Goal: Information Seeking & Learning: Learn about a topic

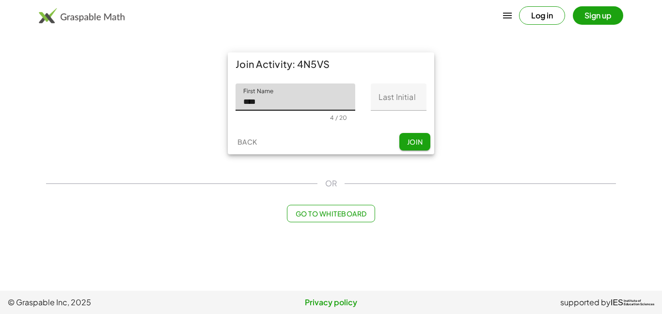
type input "****"
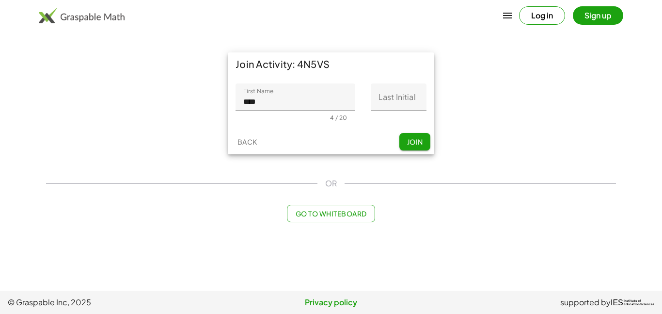
click at [413, 81] on div "First Name First Name **** 4 / 20 Last Initial Last Initial 0 / 1" at bounding box center [331, 102] width 206 height 53
click at [410, 84] on input "Last Initial" at bounding box center [399, 96] width 56 height 27
type input "*"
click at [427, 146] on button "Join" at bounding box center [414, 141] width 31 height 17
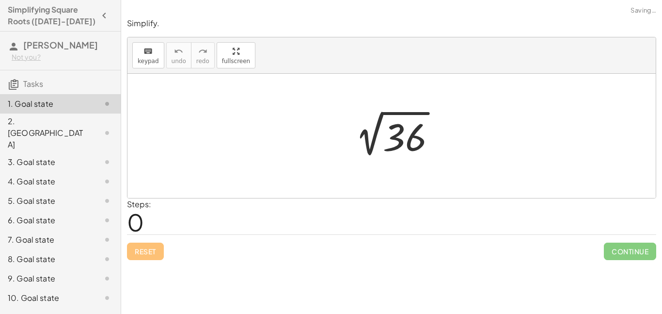
click at [165, 213] on div "Steps: 0" at bounding box center [391, 216] width 529 height 36
click at [391, 130] on div at bounding box center [395, 135] width 106 height 49
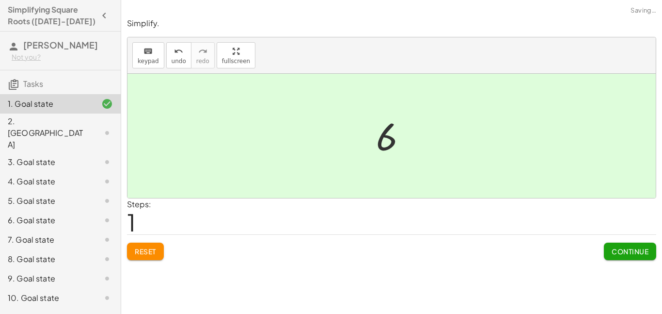
click at [531, 203] on div "Steps: 1" at bounding box center [391, 216] width 529 height 36
click at [515, 186] on div at bounding box center [391, 136] width 528 height 124
click at [605, 253] on button "Continue" at bounding box center [630, 250] width 52 height 17
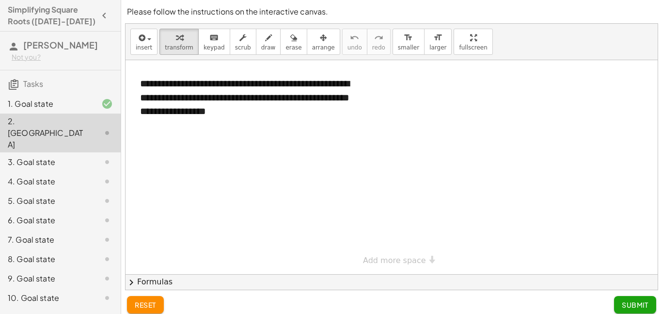
scroll to position [5, 0]
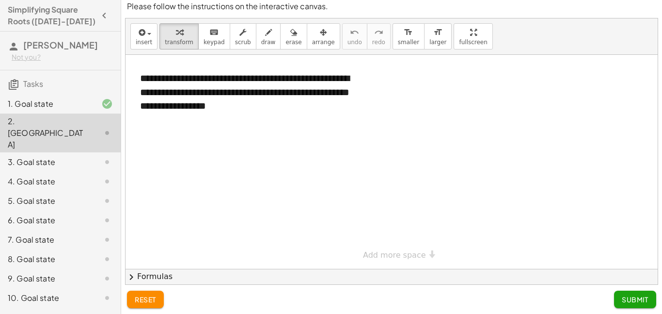
click at [603, 255] on div at bounding box center [392, 162] width 532 height 214
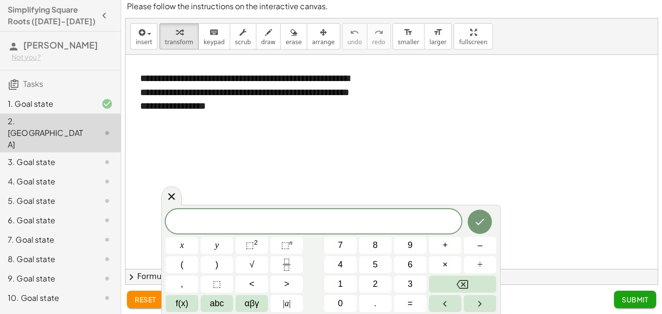
click at [92, 156] on div at bounding box center [99, 162] width 27 height 12
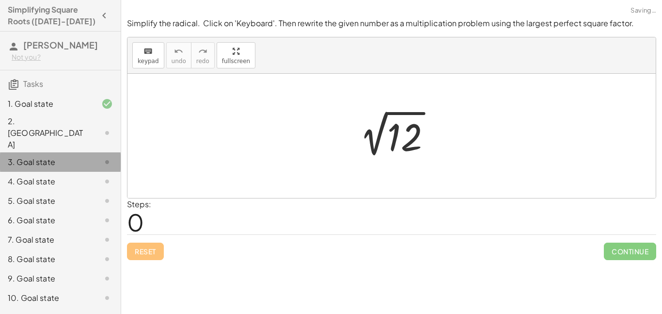
scroll to position [0, 0]
click at [73, 152] on div "3. Goal state" at bounding box center [60, 161] width 121 height 19
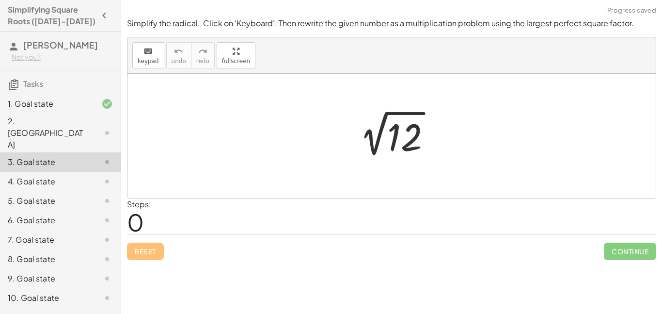
click at [94, 156] on div at bounding box center [99, 162] width 27 height 12
click at [367, 162] on div "2 √ 12" at bounding box center [392, 136] width 110 height 54
click at [142, 246] on button "Reset" at bounding box center [145, 250] width 37 height 17
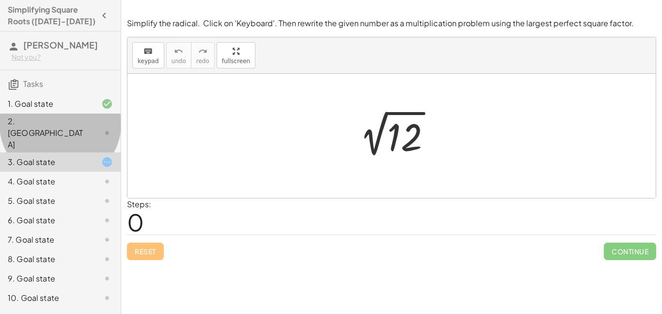
click at [37, 172] on div "2. [GEOGRAPHIC_DATA]" at bounding box center [60, 181] width 121 height 19
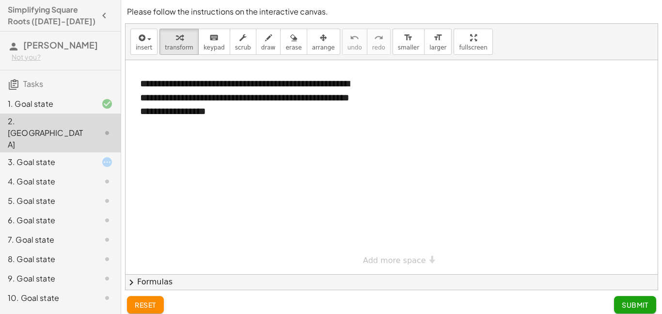
click at [233, 200] on div at bounding box center [392, 167] width 532 height 214
click at [393, 258] on div "**********" at bounding box center [392, 167] width 532 height 214
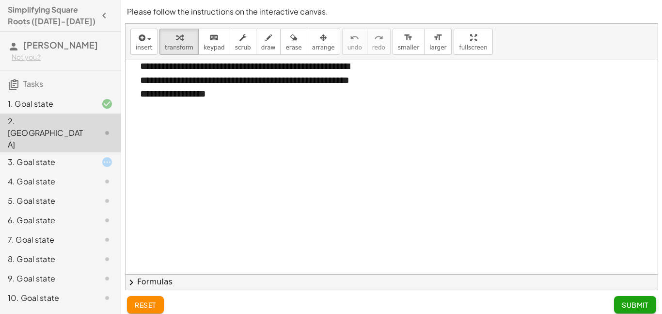
scroll to position [15, 0]
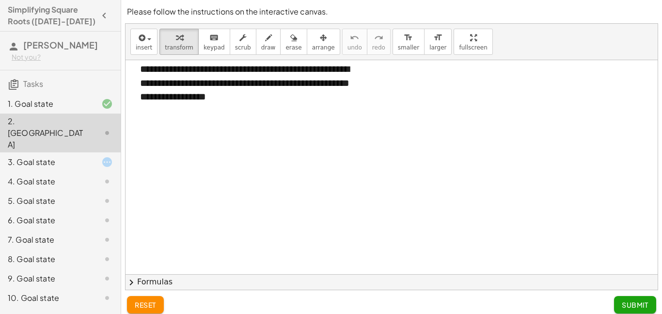
click at [344, 204] on div at bounding box center [392, 259] width 532 height 427
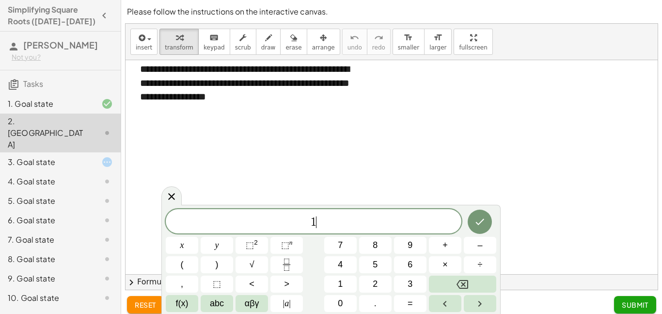
scroll to position [0, 0]
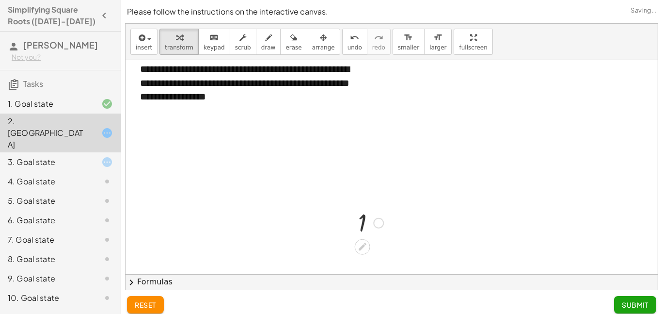
click at [383, 207] on div at bounding box center [370, 222] width 35 height 32
click at [377, 218] on div at bounding box center [378, 223] width 11 height 11
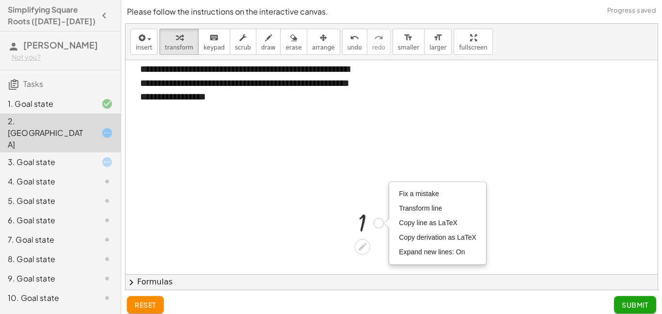
click at [377, 218] on div "Fix a mistake Transform line Copy line as LaTeX Copy derivation as LaTeX Expand…" at bounding box center [378, 223] width 11 height 11
click at [365, 250] on icon at bounding box center [362, 246] width 10 height 10
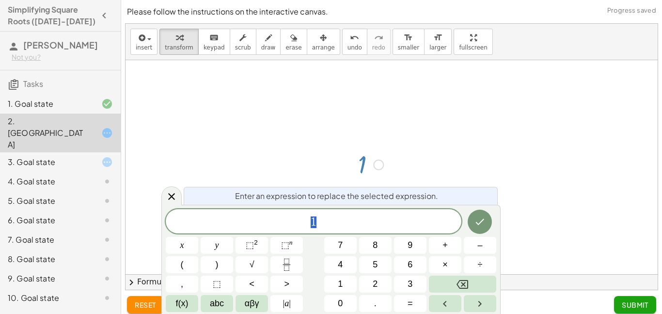
scroll to position [74, 0]
click at [362, 223] on span "1 ​" at bounding box center [314, 222] width 296 height 14
click at [198, 236] on div at bounding box center [182, 244] width 32 height 17
click at [477, 224] on icon "Done" at bounding box center [480, 222] width 12 height 12
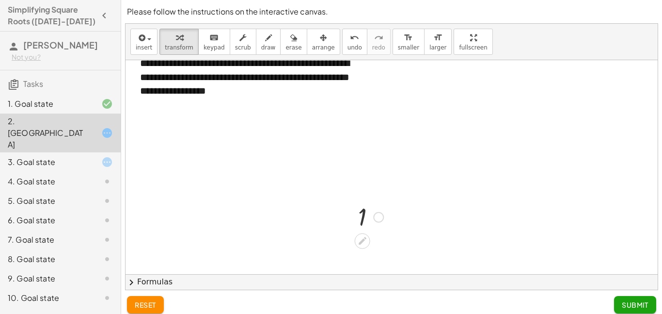
scroll to position [15, 0]
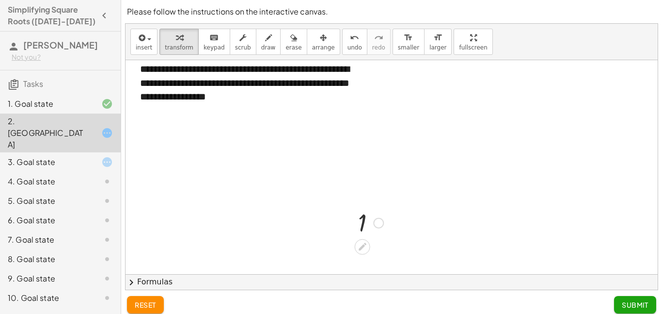
click at [378, 229] on div at bounding box center [370, 222] width 35 height 32
click at [378, 224] on div at bounding box center [378, 223] width 11 height 11
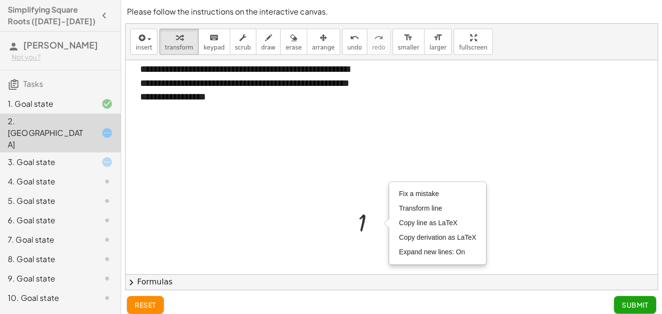
click at [516, 242] on div at bounding box center [392, 259] width 532 height 427
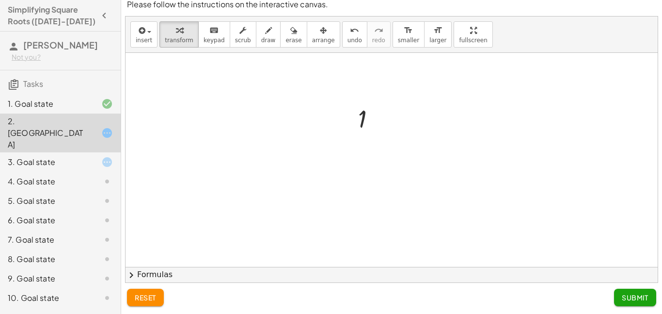
scroll to position [0, 0]
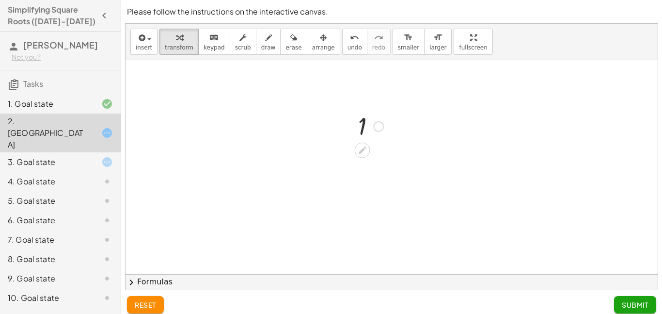
click at [356, 110] on div at bounding box center [351, 125] width 15 height 37
click at [362, 123] on div at bounding box center [370, 126] width 35 height 32
click at [362, 140] on div at bounding box center [370, 126] width 35 height 32
click at [361, 142] on div at bounding box center [363, 150] width 16 height 16
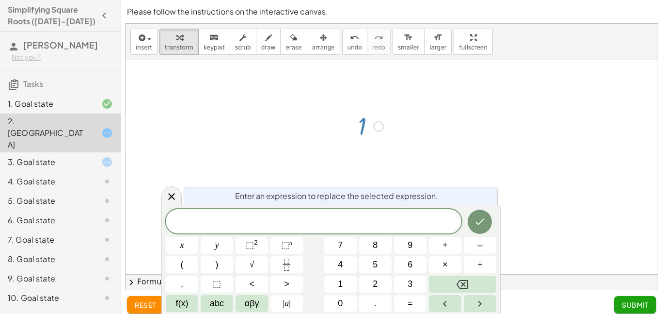
click at [198, 236] on div at bounding box center [182, 244] width 32 height 17
click at [472, 217] on button "Done" at bounding box center [480, 221] width 24 height 24
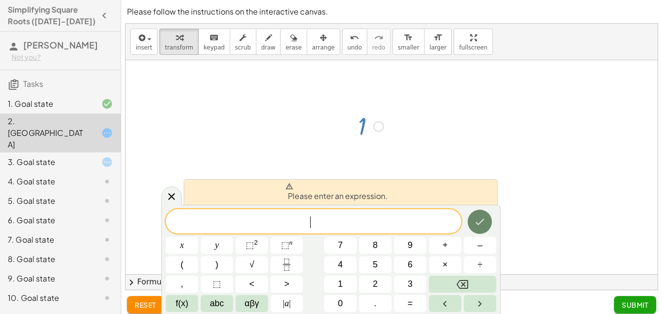
scroll to position [3, 0]
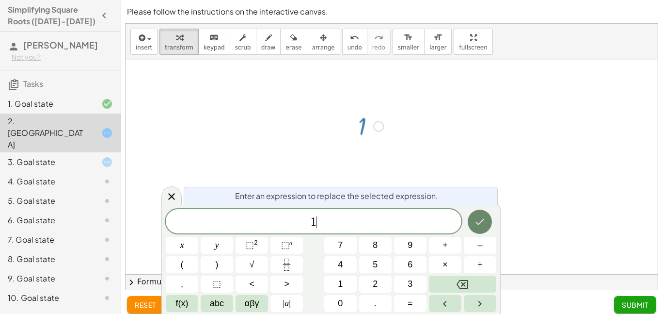
click at [471, 217] on button "Done" at bounding box center [480, 221] width 24 height 24
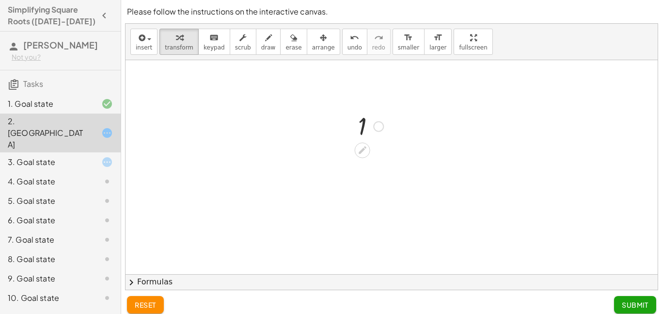
click at [96, 136] on main "**********" at bounding box center [331, 160] width 662 height 321
click at [75, 156] on div "3. Goal state" at bounding box center [47, 162] width 78 height 12
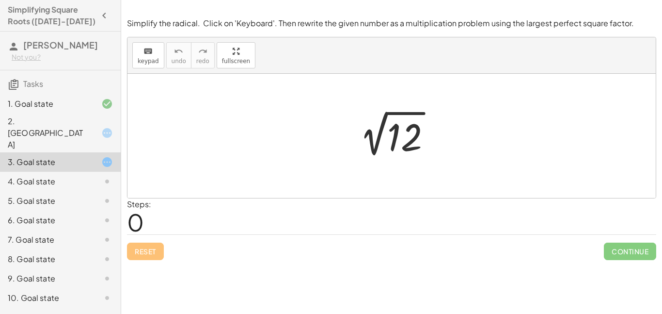
click at [36, 214] on div "6. Goal state" at bounding box center [47, 220] width 78 height 12
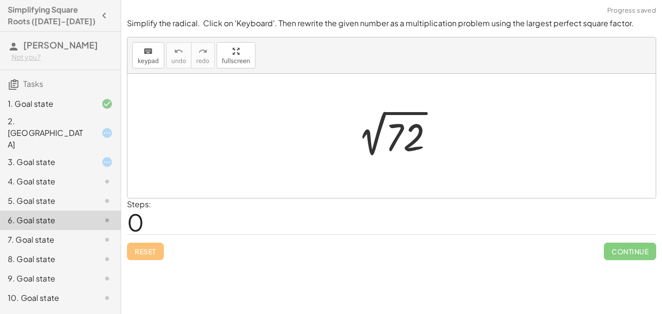
click at [401, 164] on div at bounding box center [391, 136] width 528 height 124
click at [383, 149] on div at bounding box center [396, 135] width 102 height 49
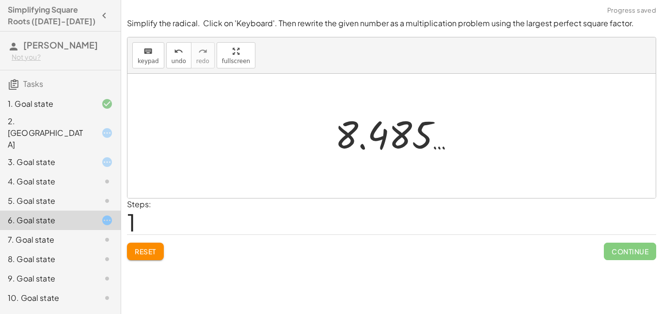
click at [382, 149] on div at bounding box center [399, 134] width 138 height 48
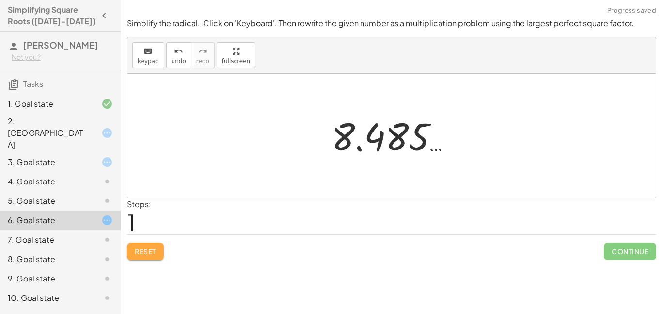
click at [145, 254] on span "Reset" at bounding box center [145, 251] width 21 height 9
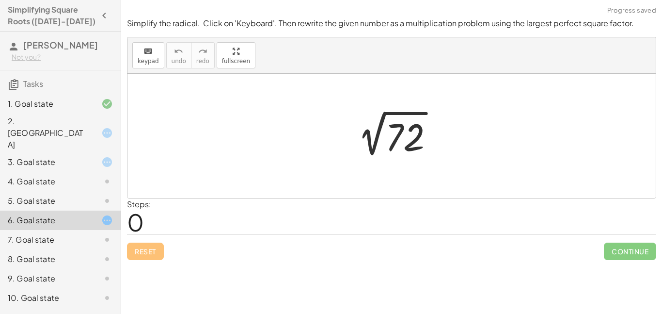
click at [142, 41] on div "keyboard keypad undo [PERSON_NAME] redo fullscreen" at bounding box center [391, 55] width 528 height 36
click at [149, 50] on icon "keyboard" at bounding box center [147, 52] width 9 height 12
click at [157, 42] on button "keyboard keypad" at bounding box center [148, 55] width 32 height 26
click at [150, 49] on icon "keyboard" at bounding box center [147, 52] width 9 height 12
click at [346, 142] on div at bounding box center [396, 135] width 102 height 49
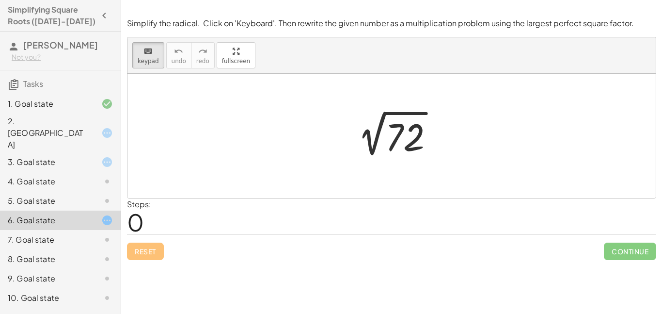
click at [379, 162] on div "2 √ 72" at bounding box center [392, 136] width 114 height 54
click at [134, 54] on button "keyboard keypad" at bounding box center [148, 55] width 32 height 26
click at [49, 118] on div "2. [GEOGRAPHIC_DATA]" at bounding box center [47, 132] width 78 height 35
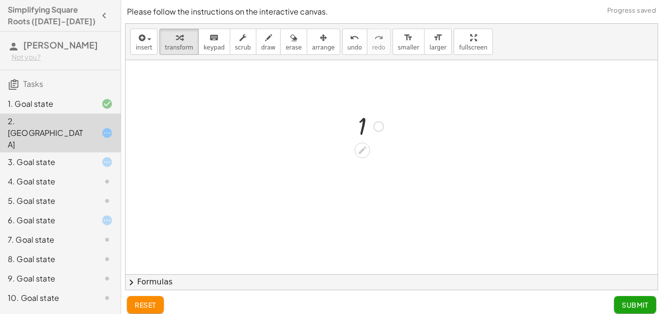
click at [359, 131] on div at bounding box center [370, 126] width 35 height 32
click at [366, 130] on div at bounding box center [370, 126] width 35 height 32
click at [363, 128] on div at bounding box center [370, 126] width 35 height 32
click at [363, 145] on icon at bounding box center [362, 150] width 10 height 10
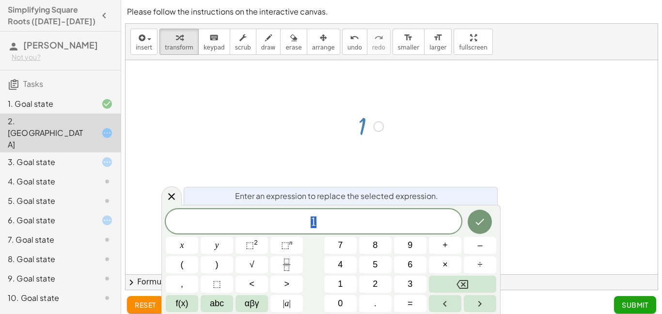
scroll to position [3, 0]
click at [319, 226] on span "1 ​" at bounding box center [314, 222] width 296 height 14
click at [475, 214] on button "Done" at bounding box center [480, 221] width 24 height 24
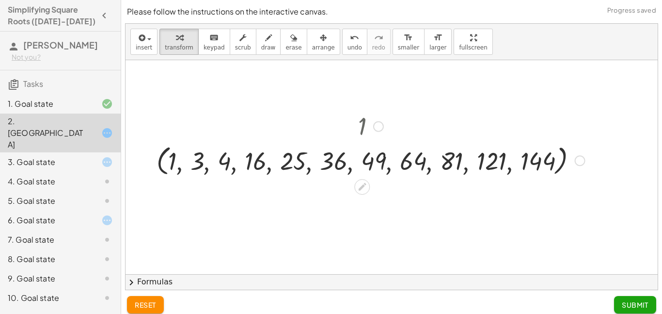
click at [358, 123] on div at bounding box center [371, 126] width 438 height 32
click at [375, 122] on div at bounding box center [378, 126] width 11 height 11
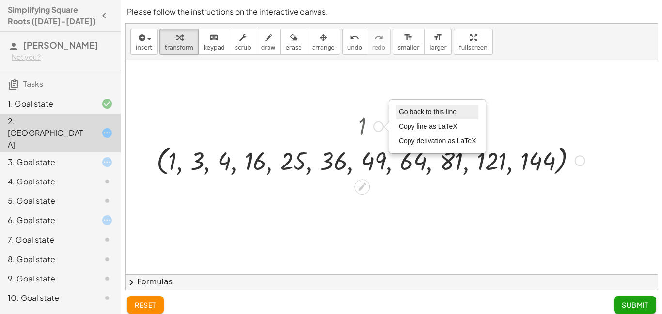
click at [420, 111] on span "Go back to this line" at bounding box center [428, 112] width 58 height 8
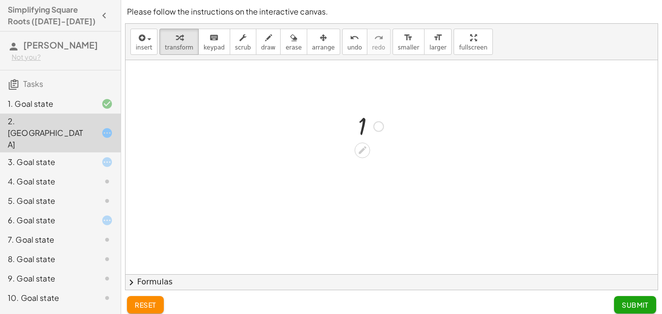
click at [363, 124] on div at bounding box center [370, 126] width 35 height 32
click at [364, 128] on div at bounding box center [370, 126] width 35 height 32
click at [365, 145] on icon at bounding box center [362, 150] width 10 height 10
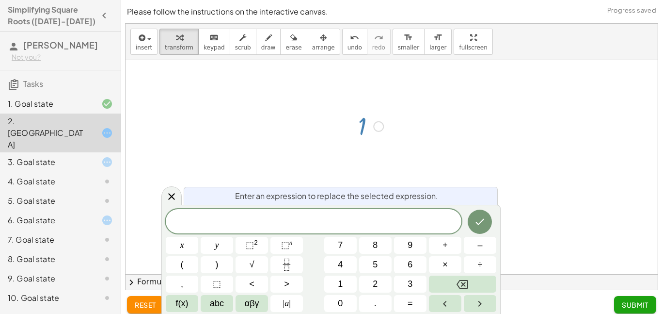
scroll to position [7, 0]
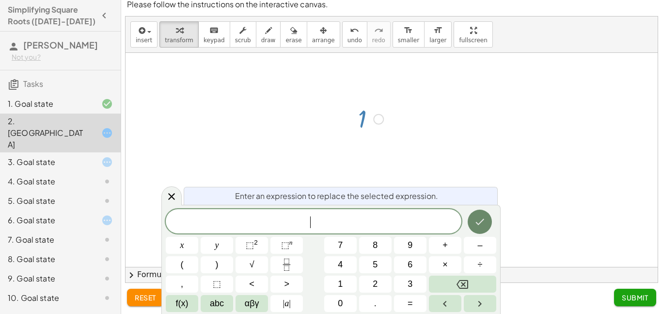
click at [480, 215] on button "Done" at bounding box center [480, 221] width 24 height 24
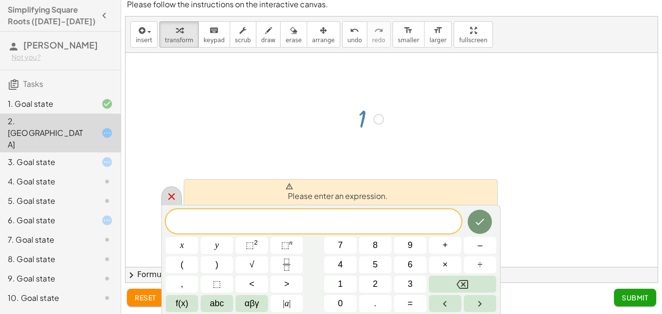
click at [171, 194] on icon at bounding box center [172, 196] width 12 height 12
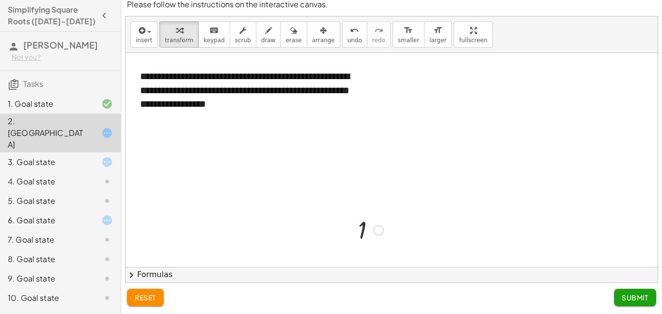
scroll to position [214, 0]
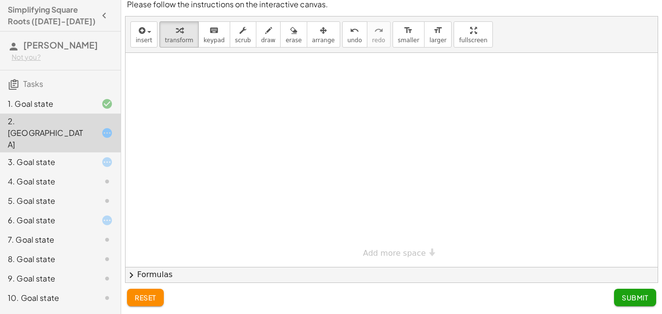
click at [387, 261] on div at bounding box center [392, 52] width 532 height 427
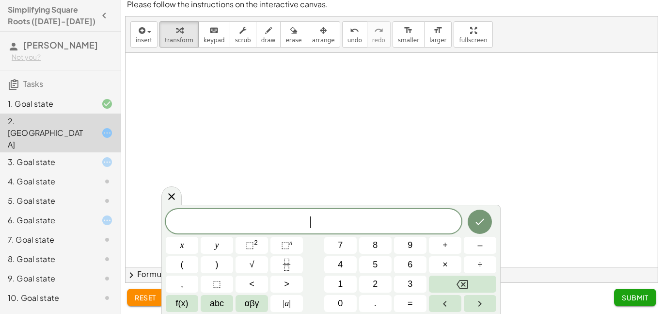
click at [405, 152] on div at bounding box center [392, 52] width 532 height 427
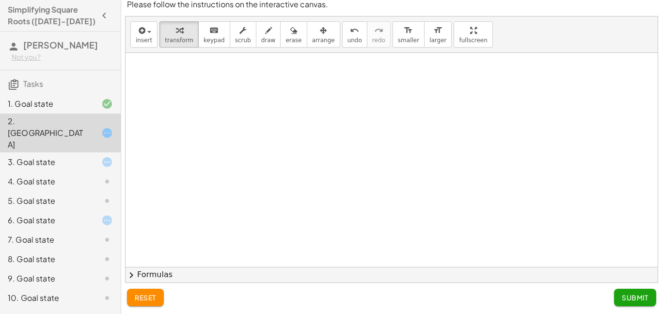
click at [387, 248] on div "**********" at bounding box center [392, 159] width 532 height 641
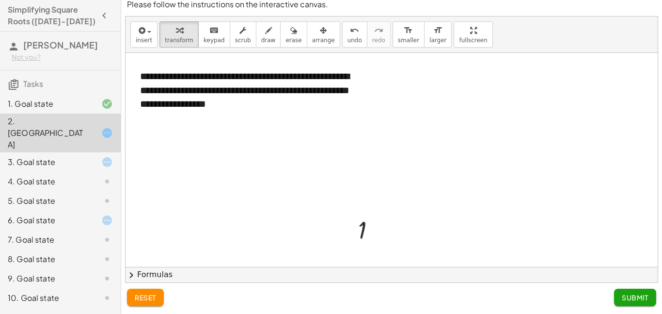
scroll to position [0, 0]
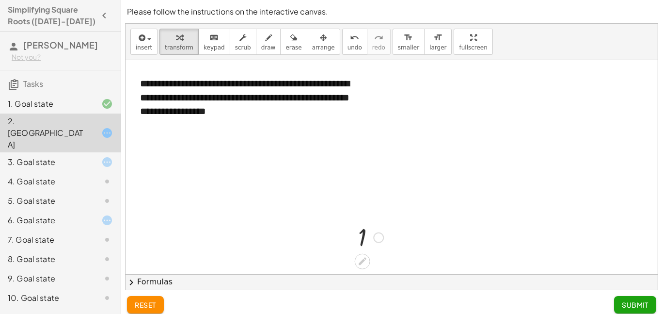
click at [362, 239] on div at bounding box center [370, 236] width 35 height 32
click at [360, 257] on icon at bounding box center [362, 261] width 10 height 10
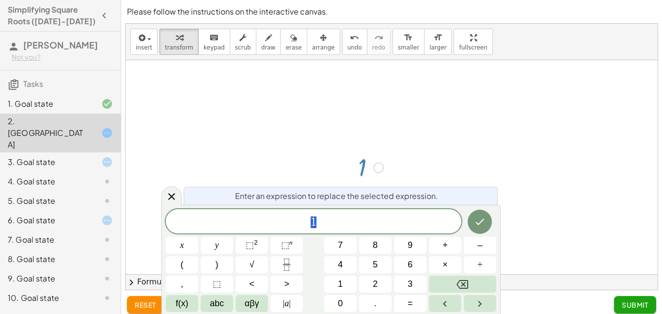
scroll to position [74, 0]
click at [490, 224] on button "Done" at bounding box center [480, 221] width 24 height 24
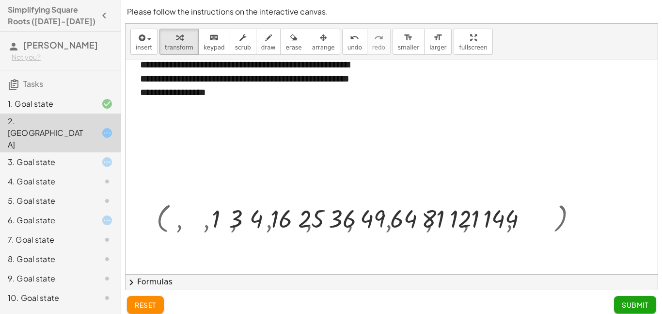
scroll to position [0, 0]
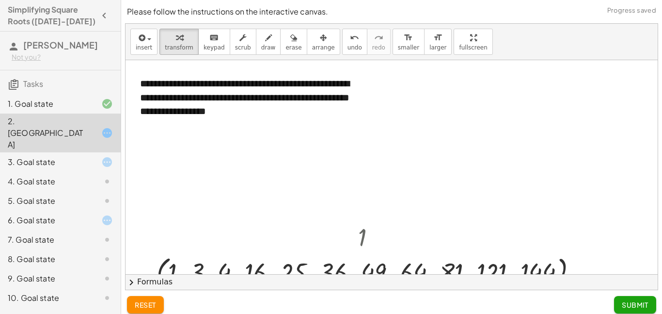
click at [624, 304] on span "Submit" at bounding box center [635, 304] width 27 height 9
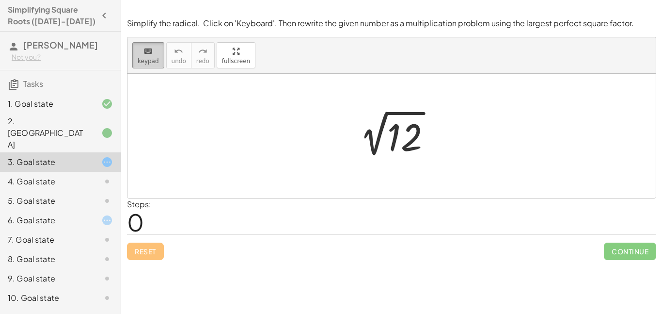
click at [144, 59] on span "keypad" at bounding box center [148, 61] width 21 height 7
click at [392, 143] on div at bounding box center [404, 137] width 35 height 43
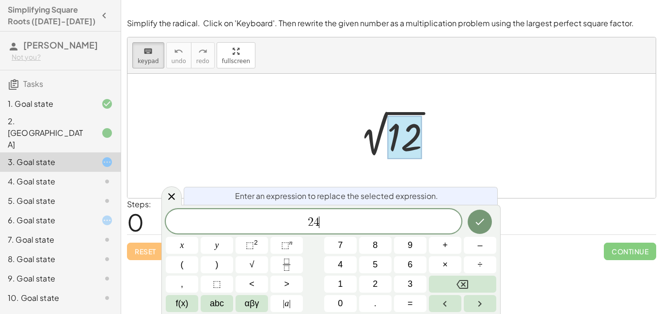
click at [20, 288] on div "8. Goal state" at bounding box center [60, 297] width 121 height 19
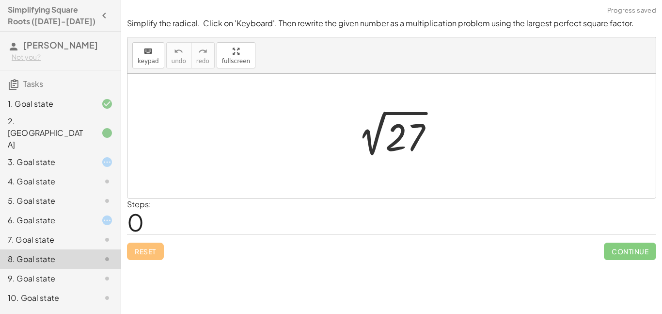
click at [24, 272] on div "9. Goal state" at bounding box center [47, 278] width 78 height 12
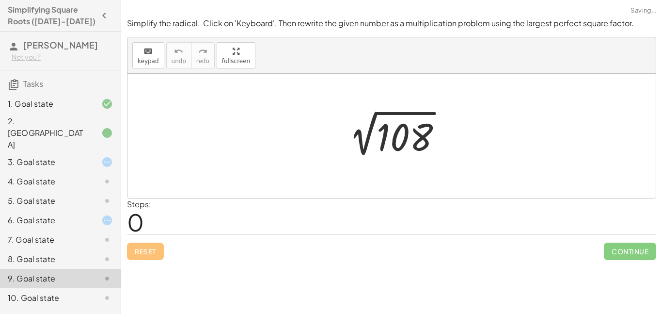
click at [27, 292] on div "10. Goal state" at bounding box center [47, 298] width 78 height 12
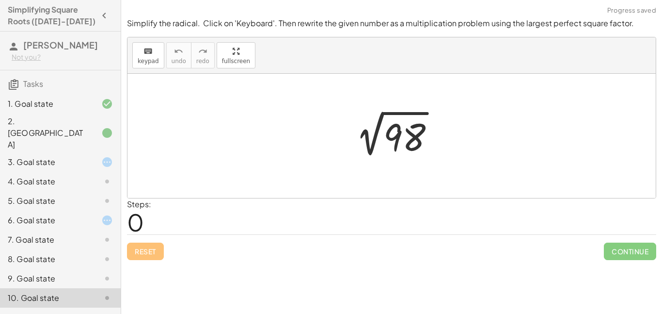
click at [46, 268] on div "7. Goal state" at bounding box center [60, 277] width 121 height 19
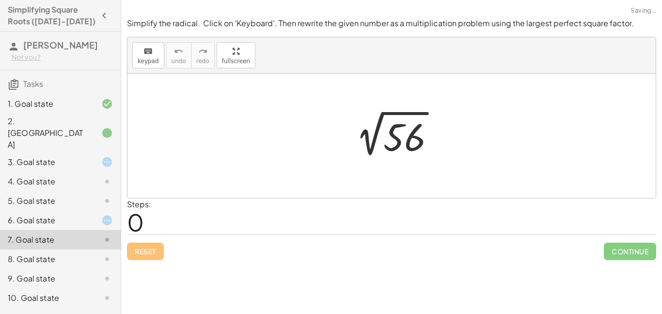
click at [58, 249] on div "6. Goal state" at bounding box center [60, 258] width 121 height 19
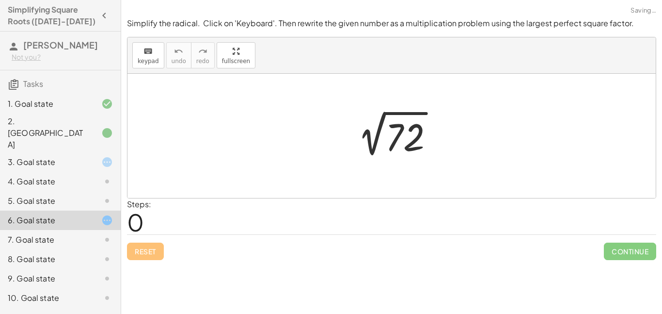
click at [42, 195] on div "5. Goal state" at bounding box center [47, 201] width 78 height 12
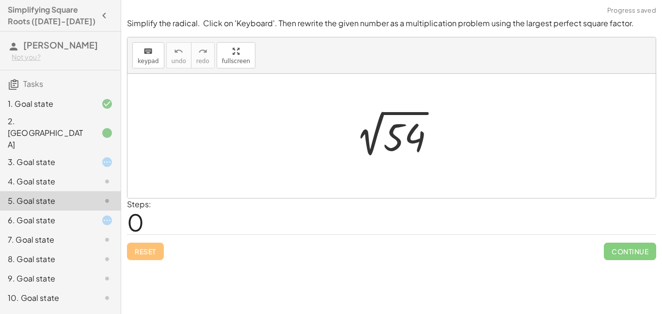
click at [22, 288] on div "10. Goal state" at bounding box center [60, 297] width 121 height 19
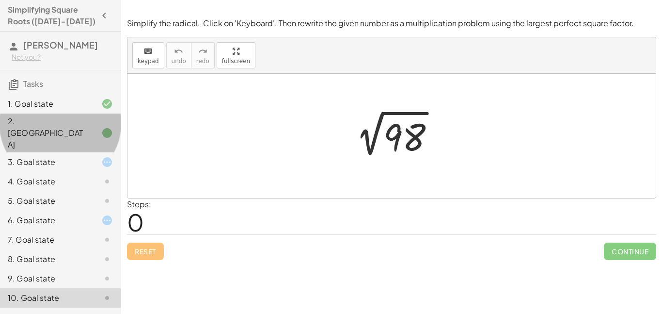
click at [45, 172] on div "2. [GEOGRAPHIC_DATA]" at bounding box center [60, 181] width 121 height 19
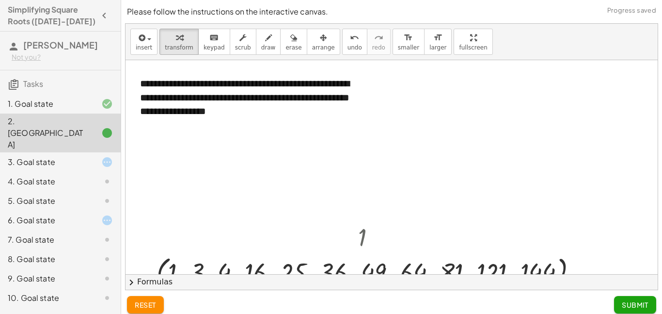
click at [43, 156] on div "3. Goal state" at bounding box center [47, 162] width 78 height 12
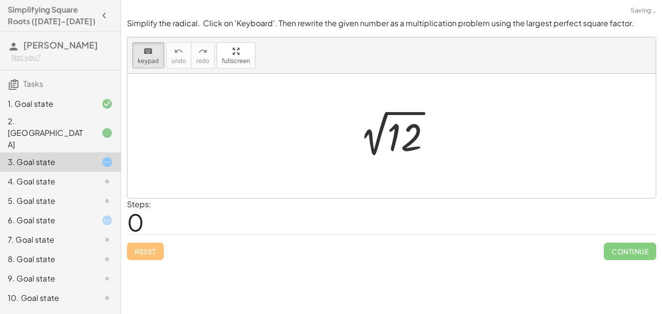
click at [377, 153] on div at bounding box center [394, 135] width 97 height 49
click at [405, 145] on div at bounding box center [404, 137] width 35 height 43
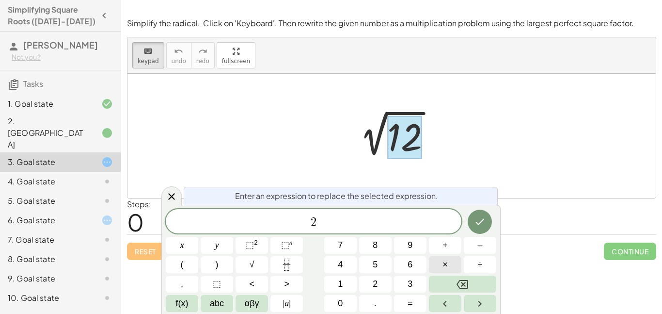
click at [449, 260] on button "×" at bounding box center [445, 264] width 32 height 17
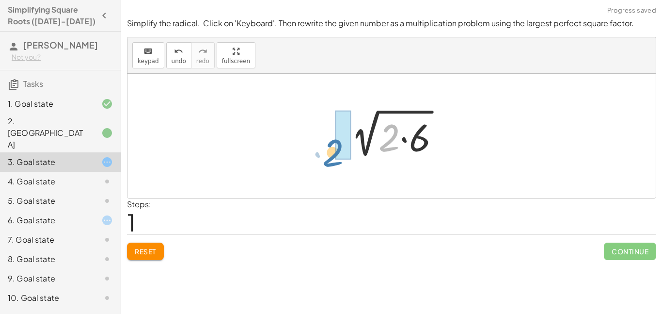
drag, startPoint x: 384, startPoint y: 132, endPoint x: 327, endPoint y: 144, distance: 59.0
click at [327, 144] on div "2 √ 12 · 2 2 √ ( · 2 · 6 )" at bounding box center [391, 136] width 528 height 124
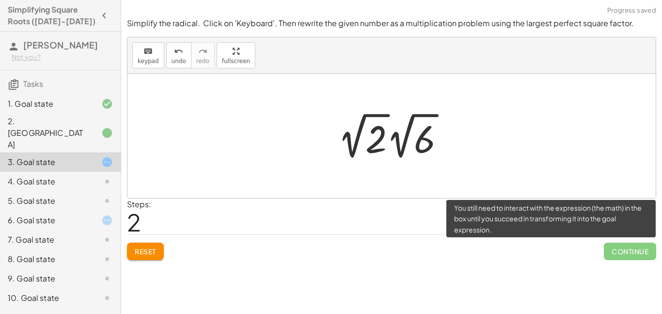
click at [618, 255] on span "Continue" at bounding box center [630, 250] width 52 height 17
click at [629, 249] on span "Continue" at bounding box center [630, 250] width 52 height 17
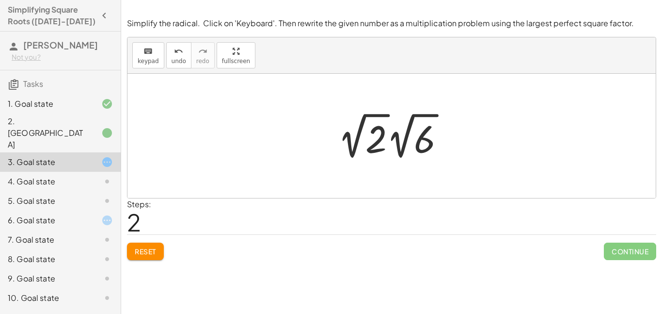
click at [440, 137] on div at bounding box center [395, 135] width 125 height 53
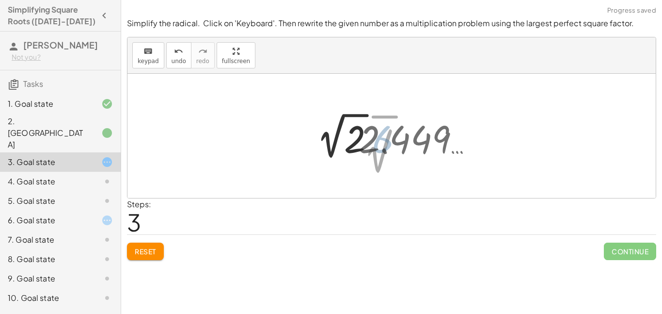
click at [435, 139] on div at bounding box center [395, 135] width 180 height 53
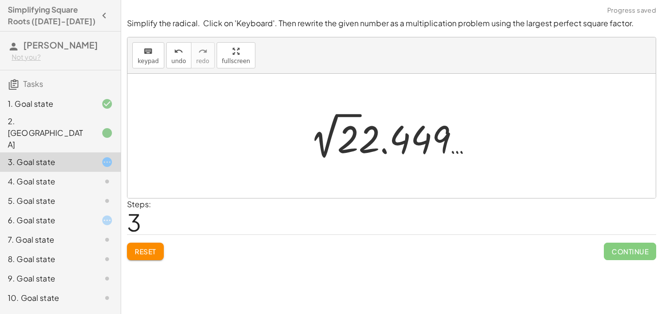
click at [352, 128] on div at bounding box center [395, 135] width 180 height 53
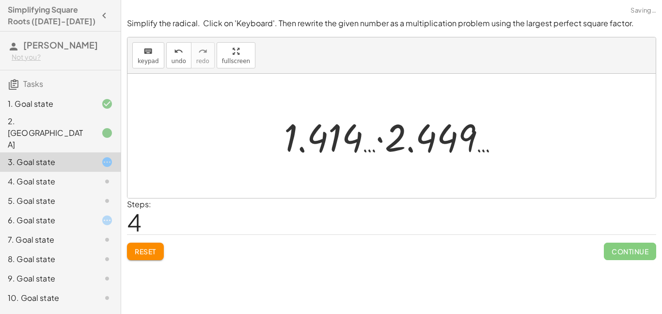
click at [301, 142] on div at bounding box center [395, 136] width 233 height 50
click at [143, 258] on button "Reset" at bounding box center [145, 250] width 37 height 17
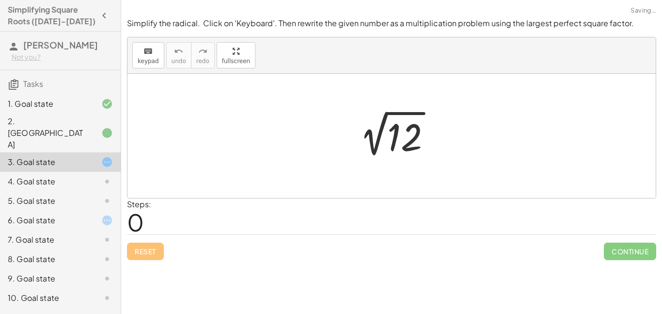
click at [143, 258] on div "Reset Continue" at bounding box center [391, 247] width 529 height 26
click at [394, 131] on div at bounding box center [394, 135] width 97 height 49
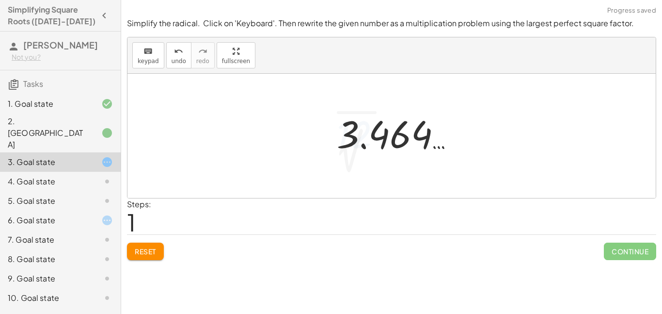
click at [394, 131] on div at bounding box center [399, 134] width 135 height 48
click at [169, 242] on div "Reset Continue" at bounding box center [391, 247] width 529 height 26
click at [151, 251] on span "Reset" at bounding box center [145, 251] width 21 height 9
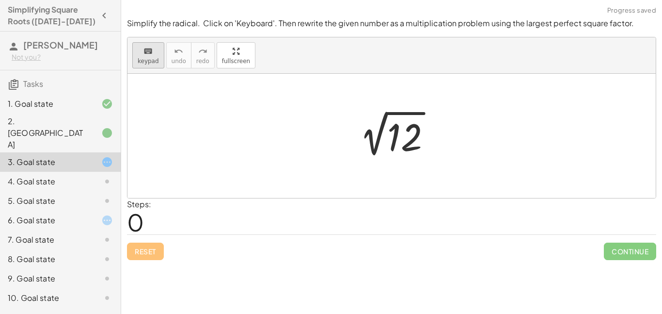
click at [139, 48] on div "keyboard" at bounding box center [148, 51] width 21 height 12
click at [399, 138] on div at bounding box center [404, 137] width 35 height 43
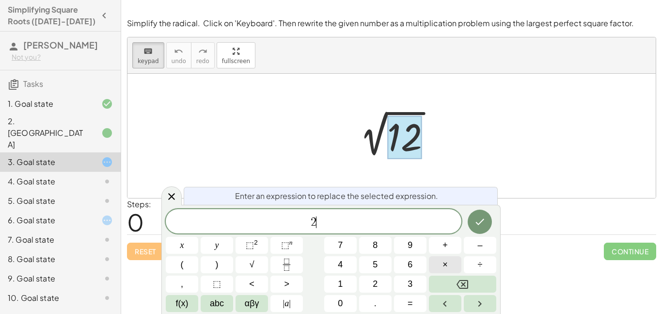
click at [454, 266] on button "×" at bounding box center [445, 264] width 32 height 17
click at [483, 219] on icon "Done" at bounding box center [480, 222] width 9 height 6
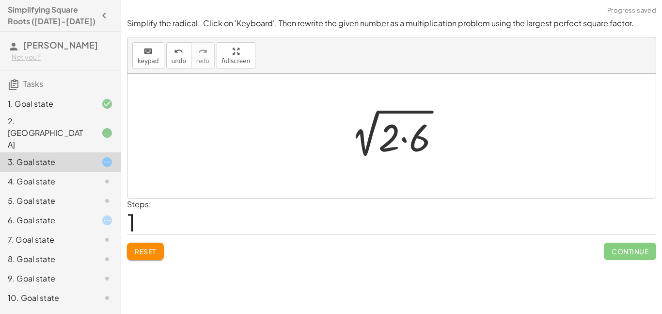
click at [0, 0] on div "Simplify the radical. Click on 'Keyboard'. Then rewrite the given number as a m…" at bounding box center [0, 0] width 0 height 0
click at [153, 257] on button "Reset" at bounding box center [145, 250] width 37 height 17
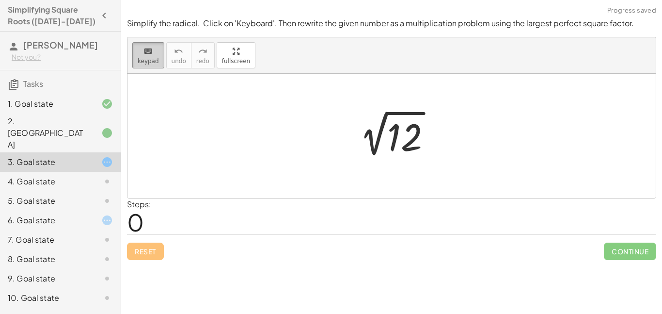
click at [134, 48] on button "keyboard keypad" at bounding box center [148, 55] width 32 height 26
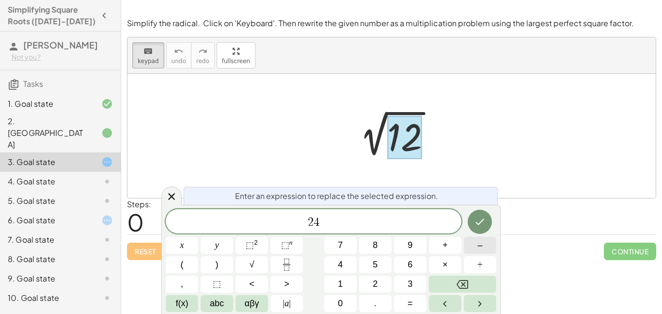
click at [494, 238] on button "–" at bounding box center [480, 244] width 32 height 17
click at [484, 215] on button "Done" at bounding box center [480, 221] width 24 height 24
click at [445, 264] on span "×" at bounding box center [444, 264] width 5 height 13
click at [198, 236] on div at bounding box center [182, 244] width 32 height 17
click at [479, 231] on button "Done" at bounding box center [480, 221] width 24 height 24
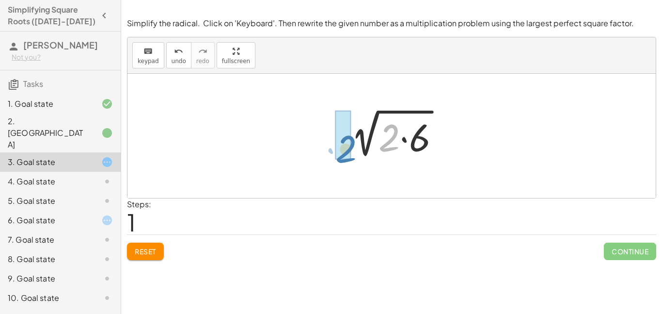
drag, startPoint x: 393, startPoint y: 133, endPoint x: 348, endPoint y: 142, distance: 45.9
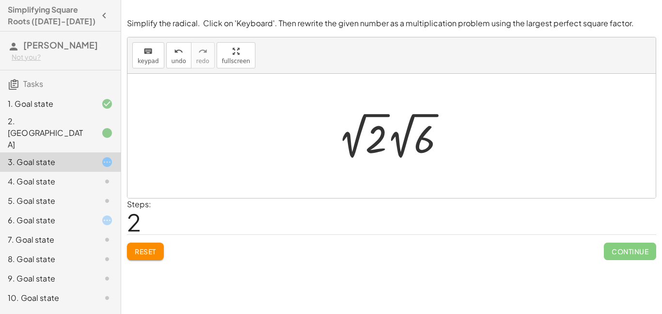
click at [376, 138] on div at bounding box center [395, 135] width 125 height 53
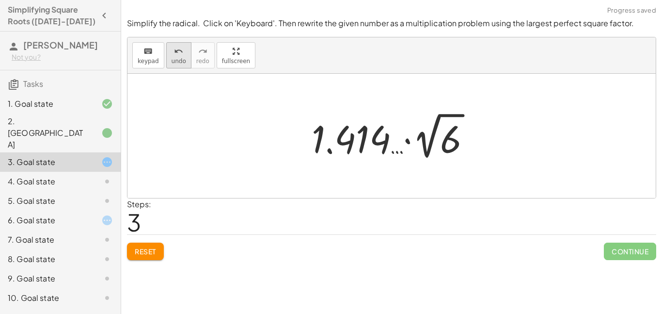
click at [174, 55] on icon "undo" at bounding box center [178, 52] width 9 height 12
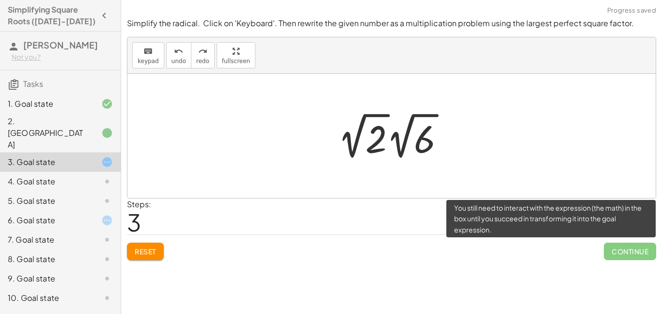
click at [625, 259] on span "Continue" at bounding box center [630, 250] width 52 height 17
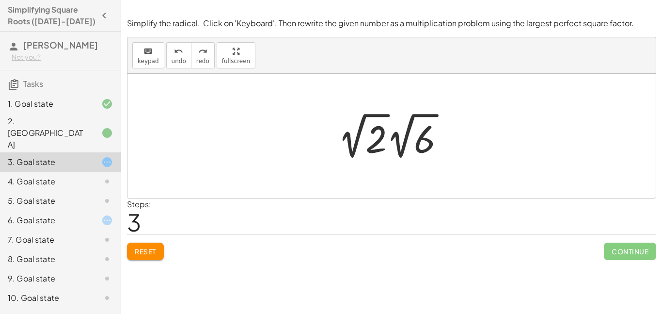
click at [144, 244] on button "Reset" at bounding box center [145, 250] width 37 height 17
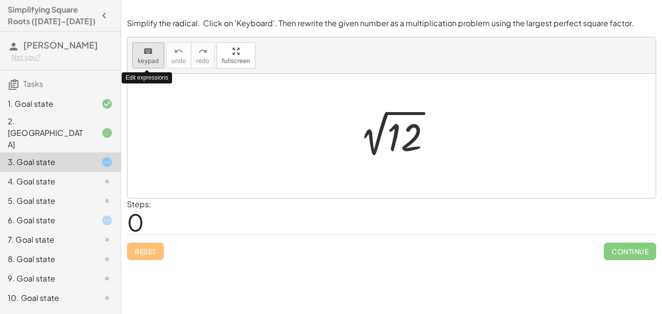
click at [150, 51] on icon "keyboard" at bounding box center [147, 52] width 9 height 12
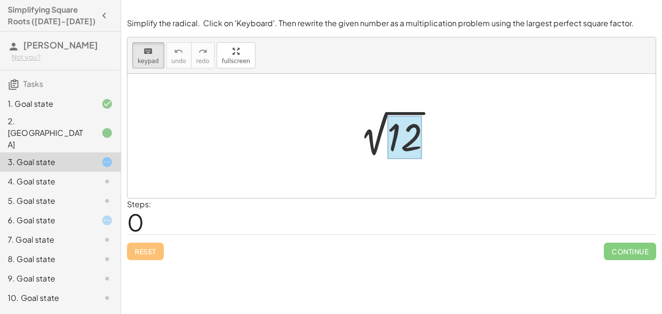
click at [402, 148] on div at bounding box center [404, 137] width 35 height 43
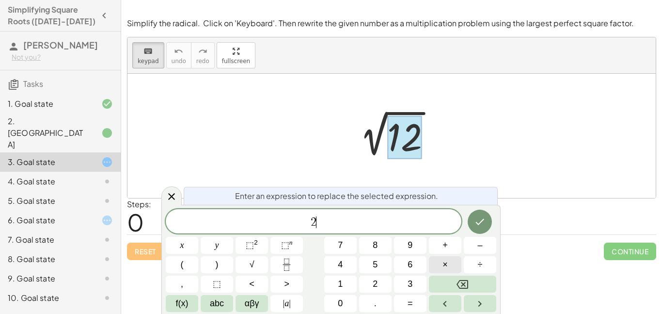
click at [440, 263] on button "×" at bounding box center [445, 264] width 32 height 17
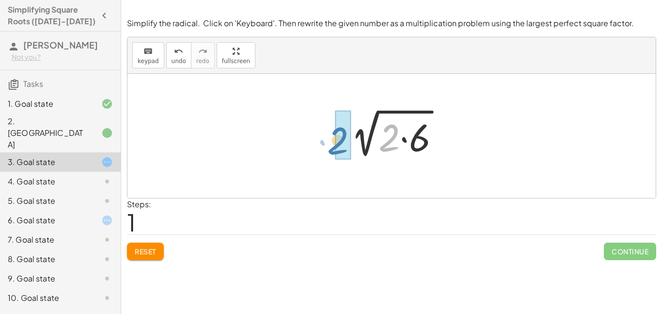
drag, startPoint x: 390, startPoint y: 127, endPoint x: 345, endPoint y: 127, distance: 45.1
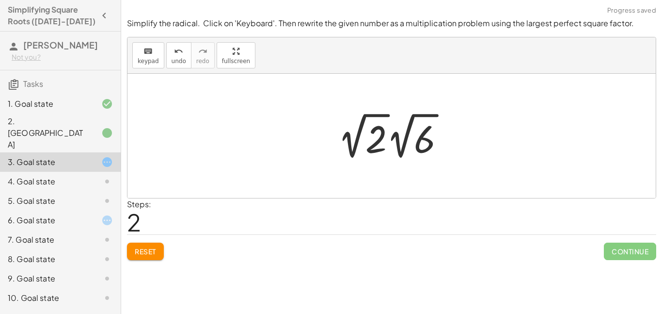
click at [361, 130] on div at bounding box center [395, 135] width 125 height 53
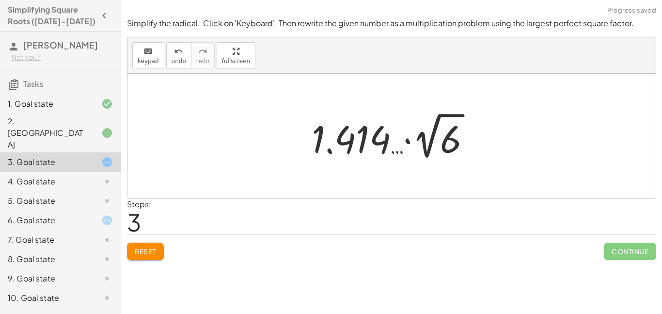
click at [361, 130] on div at bounding box center [395, 135] width 176 height 53
click at [184, 62] on button "undo undo" at bounding box center [178, 55] width 25 height 26
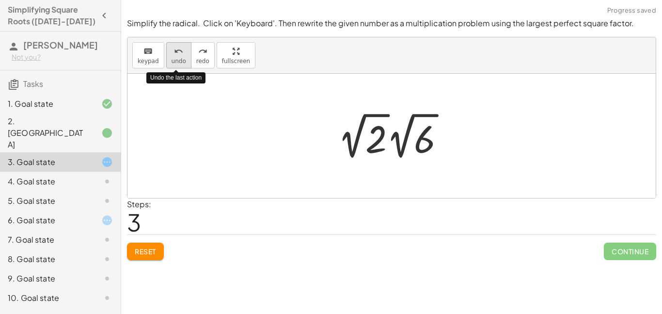
click at [184, 62] on button "undo undo" at bounding box center [178, 55] width 25 height 26
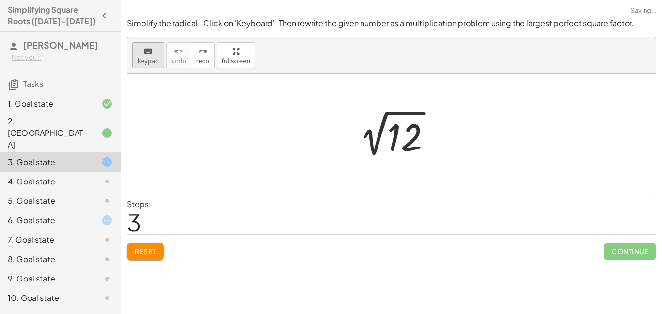
click at [159, 57] on button "keyboard keypad" at bounding box center [148, 55] width 32 height 26
click at [397, 135] on div at bounding box center [404, 137] width 35 height 43
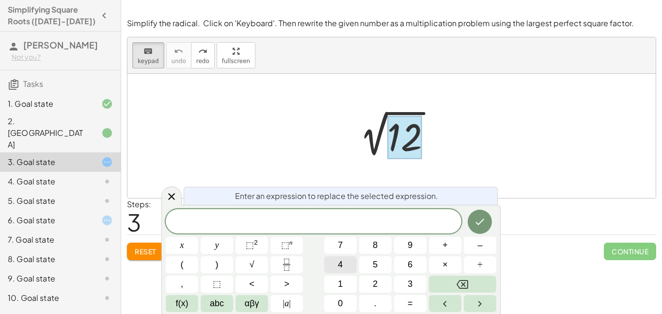
click at [348, 263] on button "4" at bounding box center [340, 264] width 32 height 17
click at [441, 264] on button "×" at bounding box center [445, 264] width 32 height 17
click at [418, 280] on button "3" at bounding box center [410, 283] width 32 height 17
click at [479, 225] on icon "Done" at bounding box center [480, 222] width 12 height 12
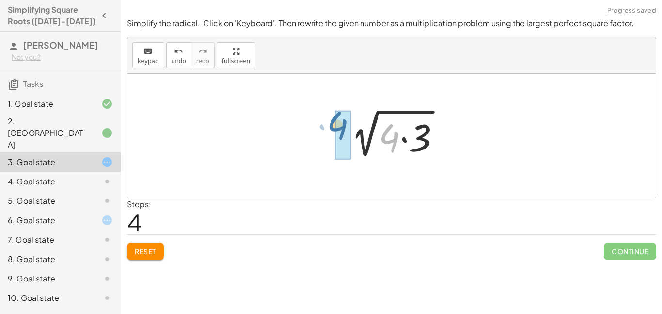
drag, startPoint x: 386, startPoint y: 145, endPoint x: 335, endPoint y: 135, distance: 52.4
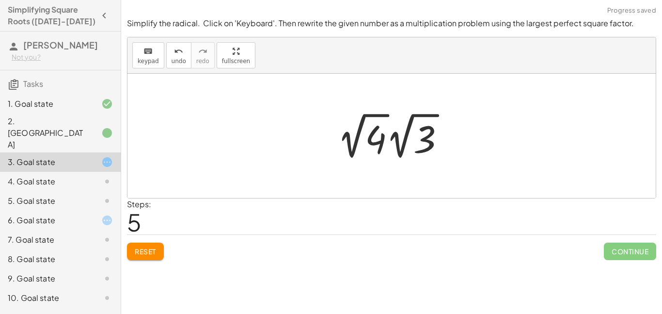
click at [370, 124] on div at bounding box center [394, 135] width 125 height 53
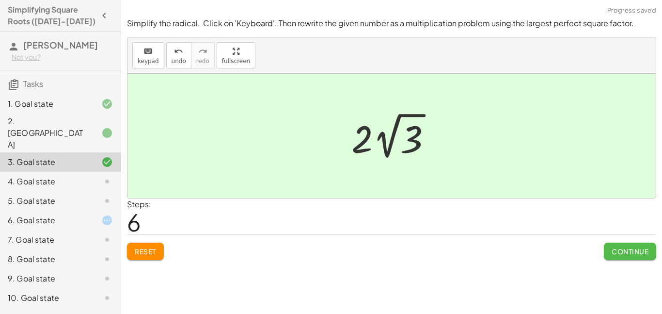
click at [631, 255] on button "Continue" at bounding box center [630, 250] width 52 height 17
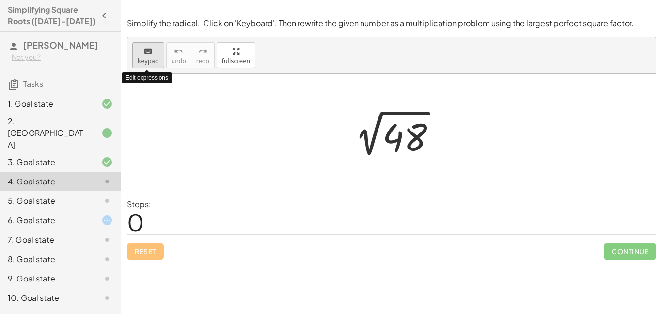
click at [144, 56] on icon "keyboard" at bounding box center [147, 52] width 9 height 12
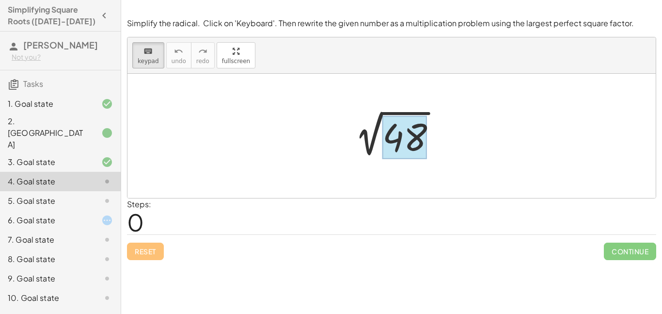
click at [406, 151] on div at bounding box center [404, 137] width 45 height 43
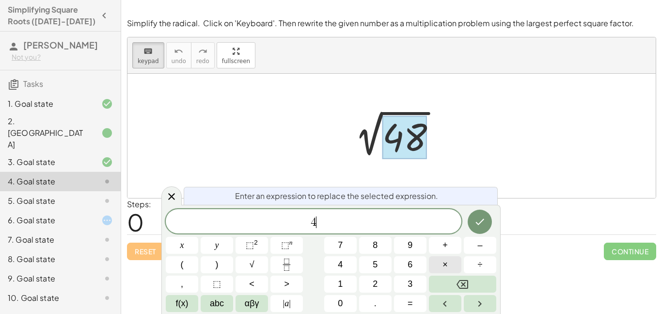
click at [441, 264] on button "×" at bounding box center [445, 264] width 32 height 17
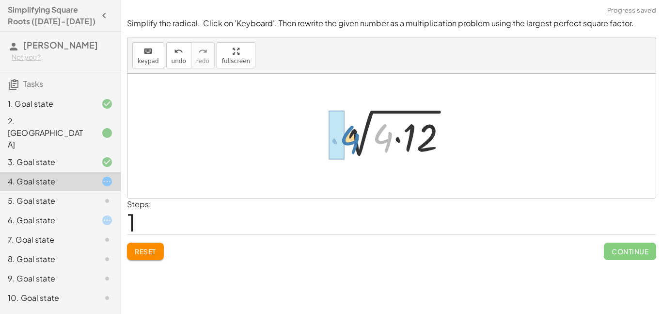
drag, startPoint x: 386, startPoint y: 137, endPoint x: 351, endPoint y: 140, distance: 35.1
click at [351, 140] on div at bounding box center [395, 136] width 128 height 50
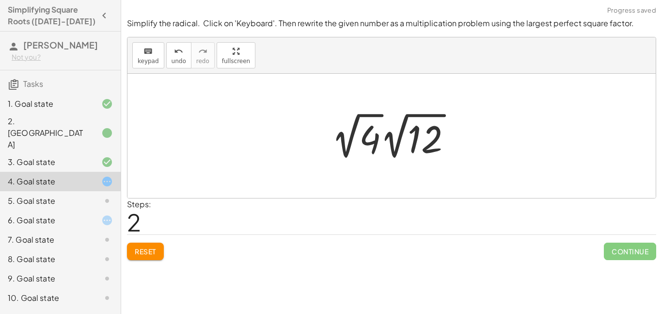
click at [374, 139] on div at bounding box center [396, 135] width 138 height 53
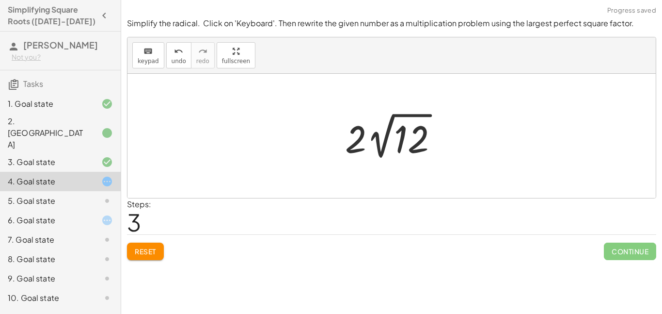
click at [415, 144] on div at bounding box center [395, 135] width 110 height 53
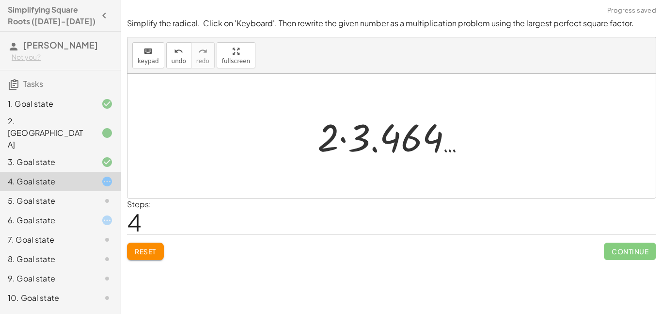
click at [151, 247] on span "Reset" at bounding box center [145, 251] width 21 height 9
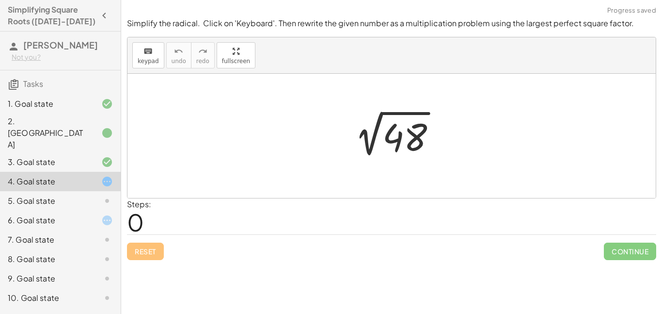
click at [395, 131] on div at bounding box center [395, 135] width 107 height 49
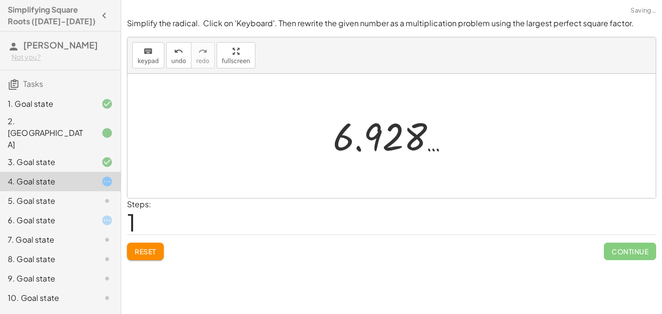
click at [142, 256] on button "Reset" at bounding box center [145, 250] width 37 height 17
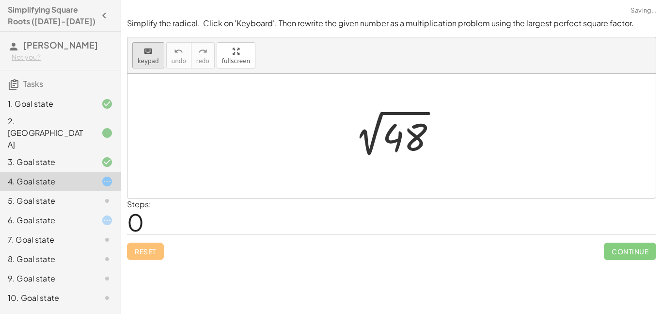
click at [157, 58] on span "keypad" at bounding box center [148, 61] width 21 height 7
click at [409, 130] on div at bounding box center [404, 137] width 45 height 43
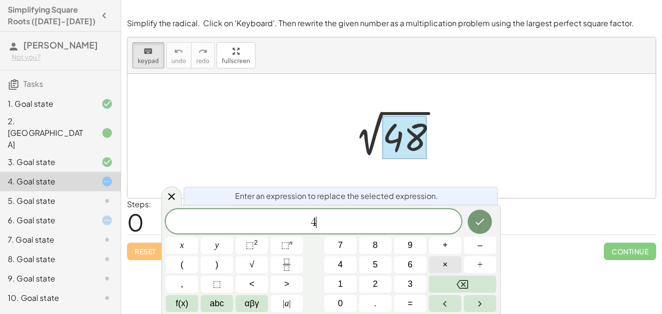
click at [451, 267] on button "×" at bounding box center [445, 264] width 32 height 17
click at [257, 56] on div "keyboard keypad undo [PERSON_NAME] redo fullscreen" at bounding box center [391, 55] width 528 height 36
click at [339, 229] on div "​" at bounding box center [314, 221] width 296 height 24
click at [439, 263] on button "×" at bounding box center [445, 264] width 32 height 17
click at [411, 288] on span "3" at bounding box center [410, 283] width 5 height 13
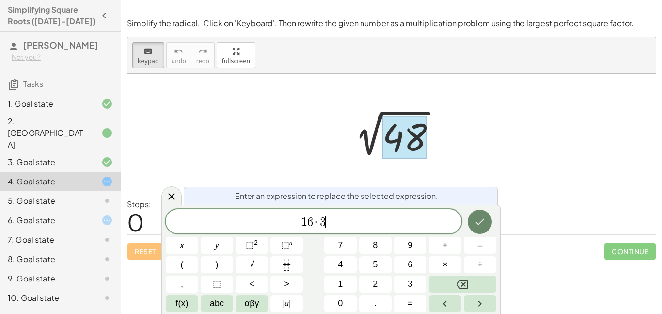
click at [482, 222] on icon "Done" at bounding box center [480, 222] width 12 height 12
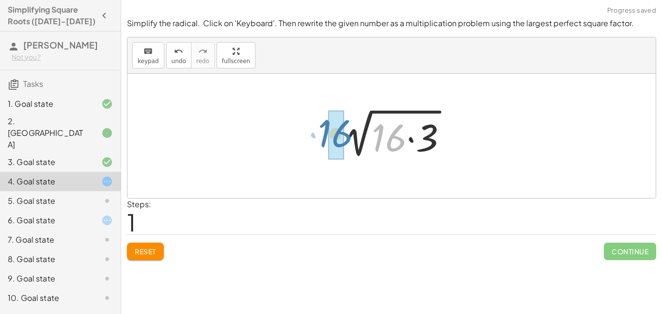
drag, startPoint x: 398, startPoint y: 128, endPoint x: 345, endPoint y: 124, distance: 53.0
click at [345, 124] on div at bounding box center [395, 136] width 129 height 50
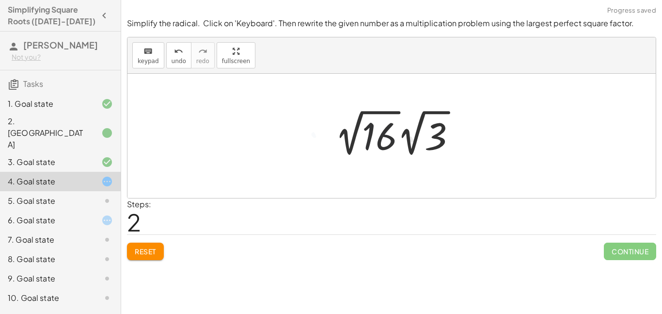
click at [374, 137] on div at bounding box center [399, 132] width 139 height 53
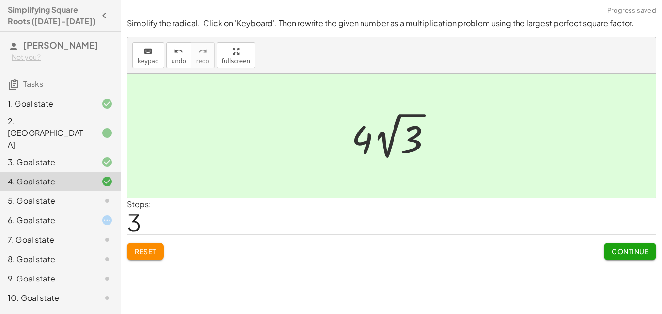
click at [0, 0] on div "Simplify the radical. Click on 'Keyboard'. Then rewrite the given number as a m…" at bounding box center [0, 0] width 0 height 0
click at [644, 255] on button "Continue" at bounding box center [630, 250] width 52 height 17
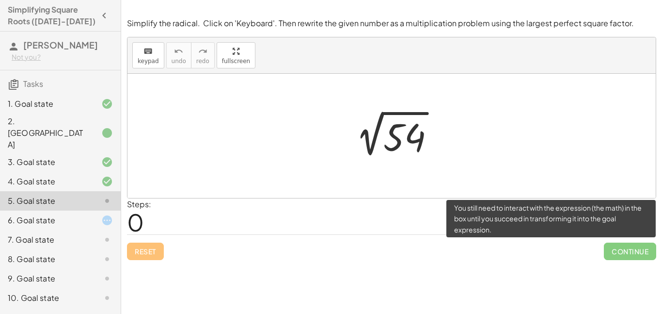
click at [644, 255] on span "Continue" at bounding box center [630, 250] width 52 height 17
click at [627, 251] on span "Continue" at bounding box center [630, 250] width 52 height 17
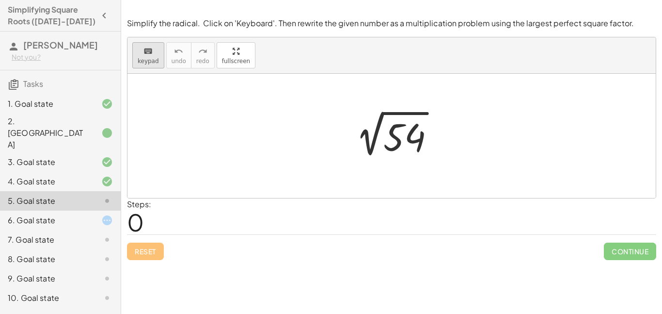
click at [146, 54] on icon "keyboard" at bounding box center [147, 52] width 9 height 12
click at [408, 129] on div at bounding box center [404, 137] width 42 height 43
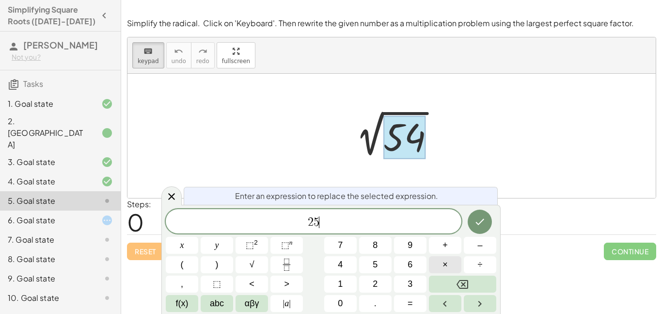
click at [441, 264] on button "×" at bounding box center [445, 264] width 32 height 17
click at [385, 284] on button "2" at bounding box center [375, 283] width 32 height 17
click at [480, 227] on icon "Done" at bounding box center [480, 222] width 12 height 12
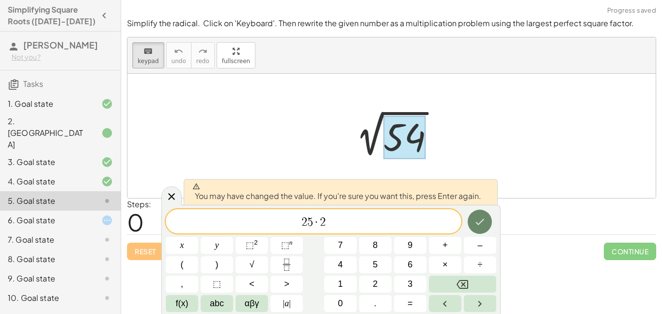
click at [490, 219] on button "Done" at bounding box center [480, 221] width 24 height 24
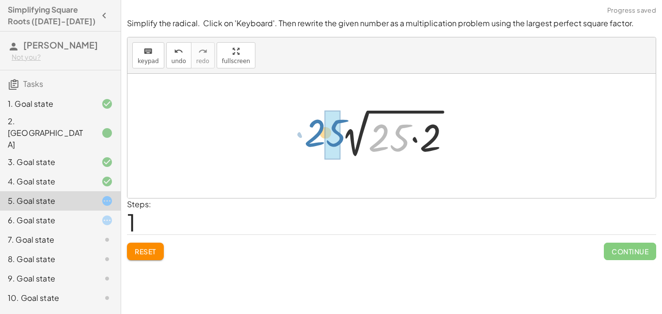
drag, startPoint x: 404, startPoint y: 140, endPoint x: 346, endPoint y: 134, distance: 59.0
click at [346, 134] on div at bounding box center [395, 136] width 135 height 50
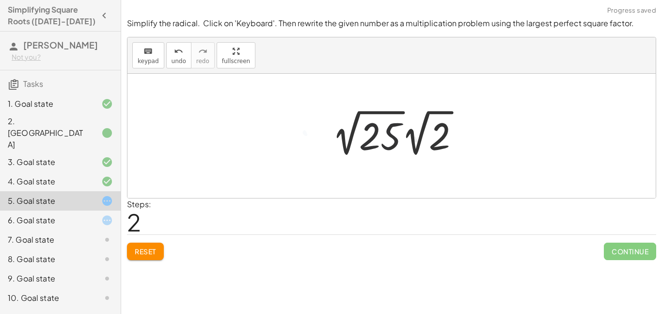
click at [393, 140] on div at bounding box center [399, 132] width 145 height 53
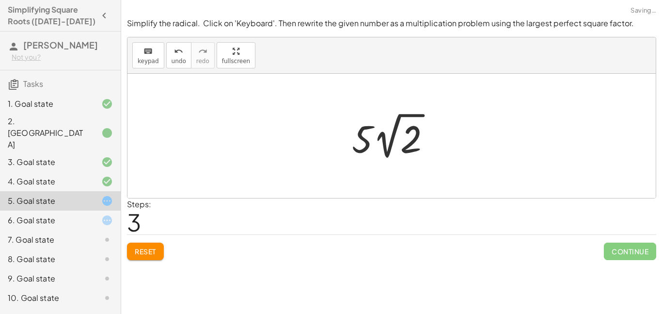
click at [400, 140] on div at bounding box center [395, 135] width 96 height 53
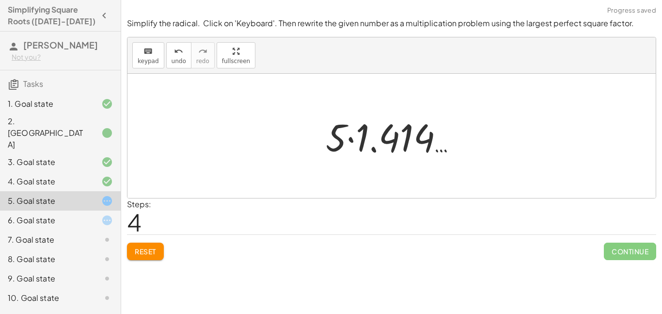
click at [321, 156] on div at bounding box center [395, 136] width 148 height 50
click at [330, 146] on div at bounding box center [395, 136] width 148 height 50
click at [340, 141] on div at bounding box center [395, 136] width 148 height 50
click at [152, 243] on button "Reset" at bounding box center [145, 250] width 37 height 17
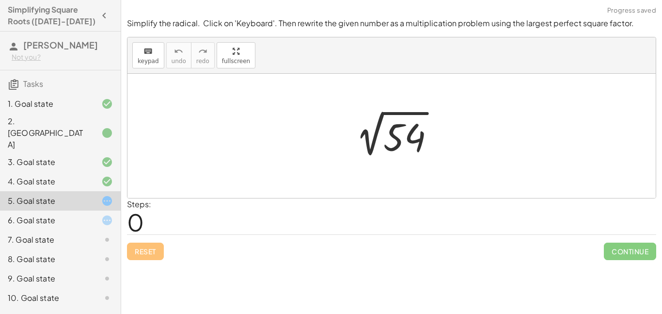
click at [162, 59] on div "keyboard keypad undo [PERSON_NAME] redo fullscreen" at bounding box center [391, 55] width 528 height 36
click at [157, 58] on span "keypad" at bounding box center [148, 61] width 21 height 7
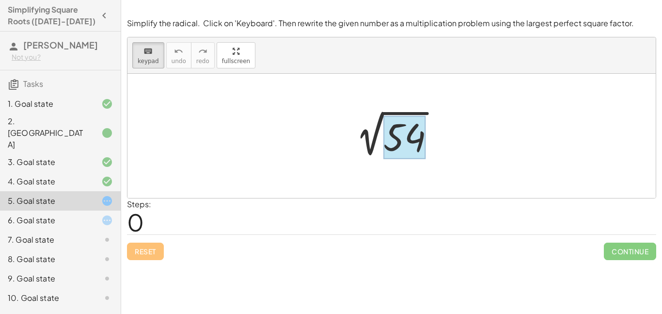
click at [415, 122] on div at bounding box center [404, 137] width 42 height 43
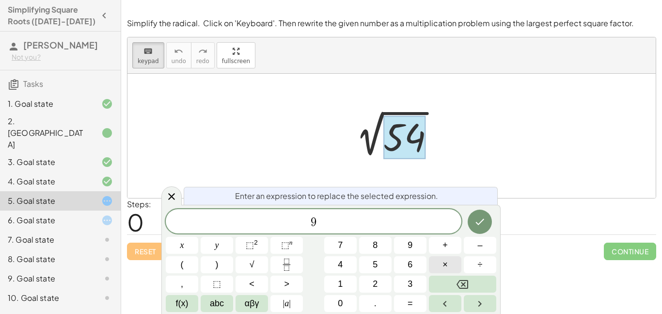
click at [453, 261] on button "×" at bounding box center [445, 264] width 32 height 17
click at [481, 220] on icon "Done" at bounding box center [480, 222] width 12 height 12
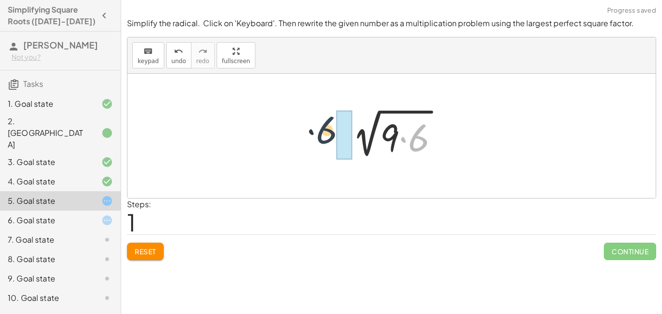
drag, startPoint x: 420, startPoint y: 132, endPoint x: 362, endPoint y: 130, distance: 57.7
click at [362, 130] on div at bounding box center [395, 136] width 112 height 50
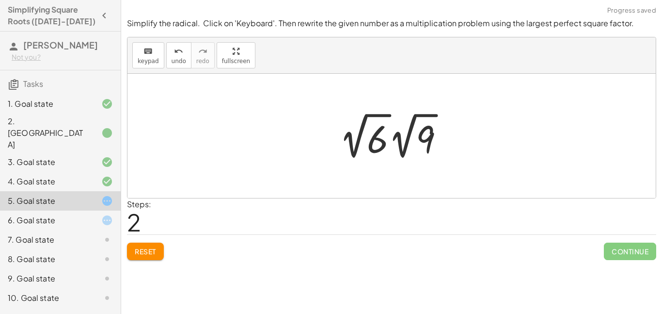
click at [375, 134] on div at bounding box center [395, 135] width 122 height 53
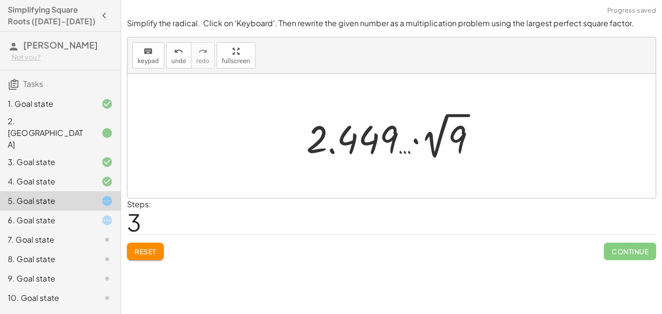
click at [158, 256] on button "Reset" at bounding box center [145, 250] width 37 height 17
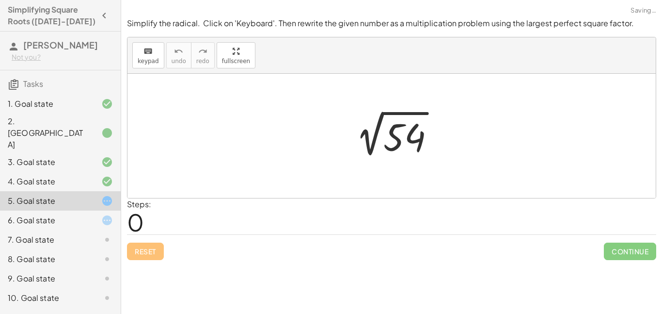
click at [400, 130] on div at bounding box center [395, 135] width 105 height 49
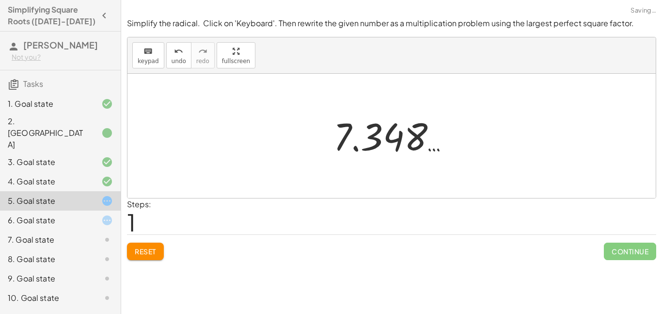
click at [121, 275] on nav "Simplifying Square Roots ([DATE]-[DATE]) [PERSON_NAME] Not you? Tasks 1. Goal s…" at bounding box center [60, 157] width 121 height 314
click at [0, 0] on div "Simplify the radical. Click on 'Keyboard'. Then rewrite the given number as a m…" at bounding box center [0, 0] width 0 height 0
click at [142, 257] on button "Reset" at bounding box center [145, 250] width 37 height 17
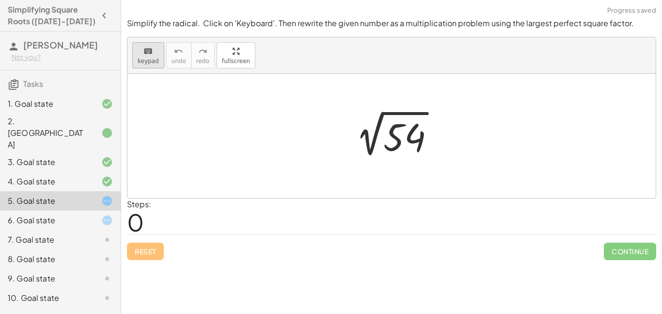
click at [150, 45] on div "keyboard" at bounding box center [148, 51] width 21 height 12
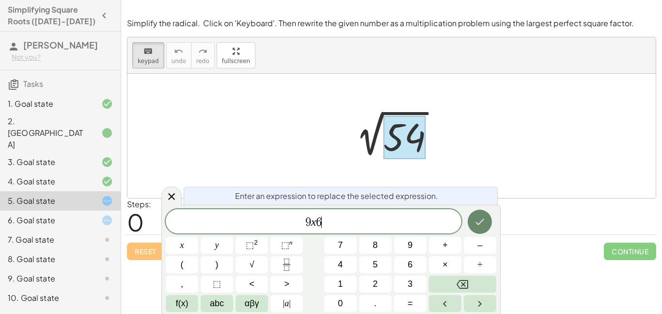
click at [477, 228] on button "Done" at bounding box center [480, 221] width 24 height 24
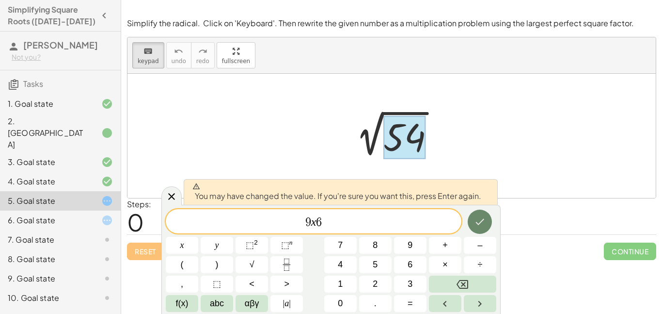
click at [481, 212] on button "Done" at bounding box center [480, 221] width 24 height 24
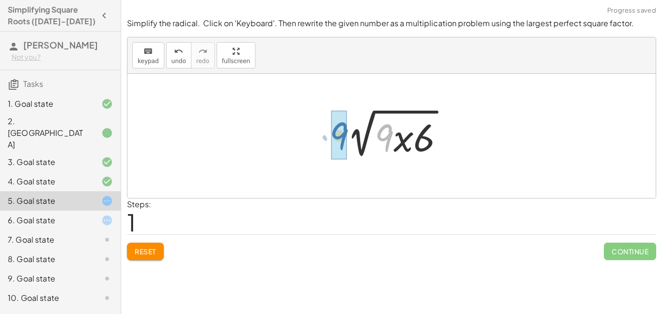
drag, startPoint x: 386, startPoint y: 132, endPoint x: 339, endPoint y: 130, distance: 46.6
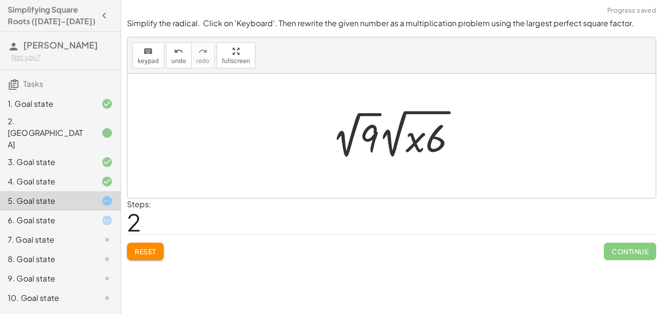
click at [380, 136] on div at bounding box center [398, 133] width 142 height 55
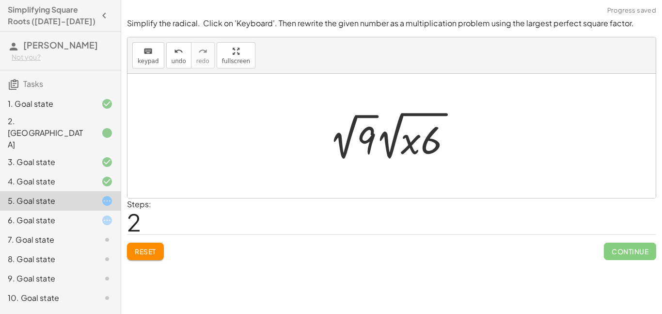
click at [375, 136] on div at bounding box center [395, 135] width 142 height 55
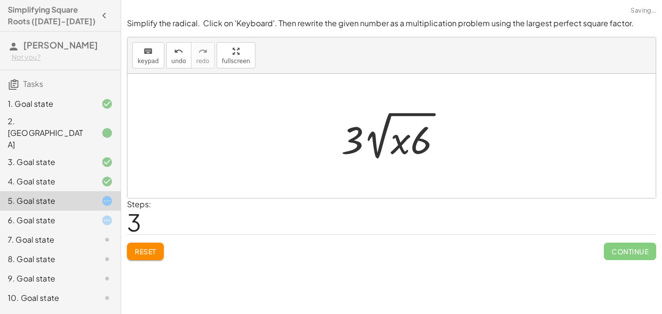
click at [402, 142] on div at bounding box center [395, 135] width 118 height 55
click at [408, 147] on div at bounding box center [395, 135] width 118 height 55
click at [174, 53] on icon "undo" at bounding box center [178, 52] width 9 height 12
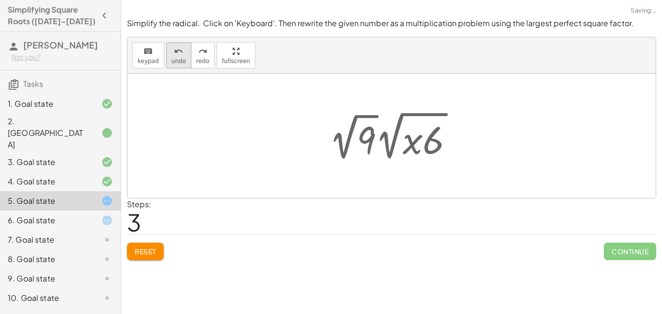
click at [174, 53] on icon "undo" at bounding box center [178, 52] width 9 height 12
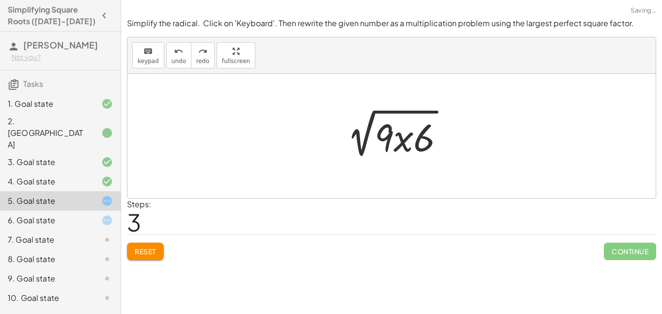
click at [387, 123] on div at bounding box center [395, 136] width 123 height 50
click at [319, 100] on div "2 √ 54 2 √ ( · 9 · x · 6 )" at bounding box center [391, 136] width 528 height 124
click at [144, 64] on button "keyboard keypad" at bounding box center [148, 55] width 32 height 26
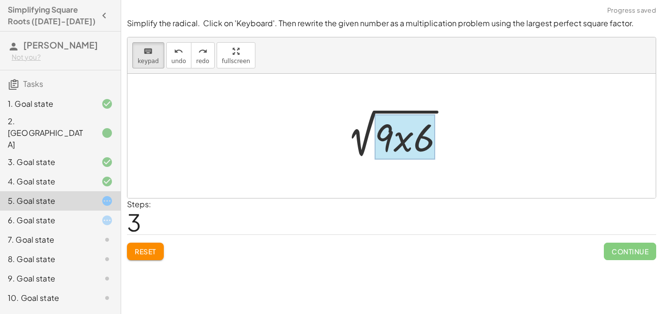
click at [407, 144] on div at bounding box center [405, 136] width 61 height 45
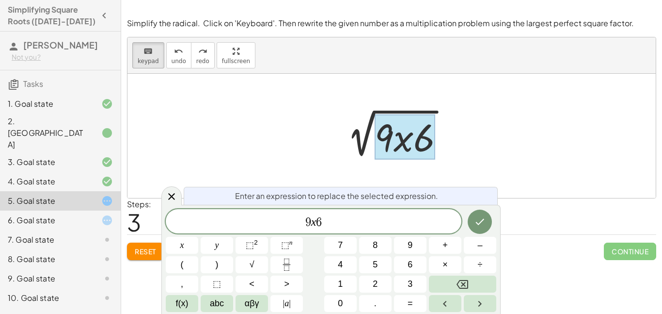
click at [316, 221] on span "6" at bounding box center [319, 222] width 6 height 12
click at [462, 260] on div "9 ​ 6 x y ⬚ 2 ⬚ n 7 8 9 + – ( ) √ 4 5 6 × ÷ , ⬚ < > 1 2 3 f(x) abc αβγ | a | 0 …" at bounding box center [331, 260] width 330 height 103
click at [448, 261] on button "×" at bounding box center [445, 264] width 32 height 17
click at [485, 218] on icon "Done" at bounding box center [480, 222] width 12 height 12
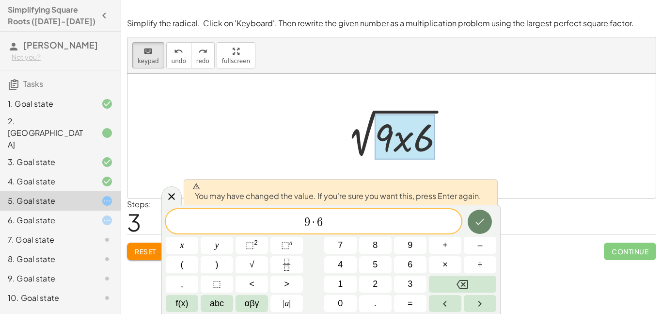
click at [485, 218] on icon "Done" at bounding box center [480, 222] width 12 height 12
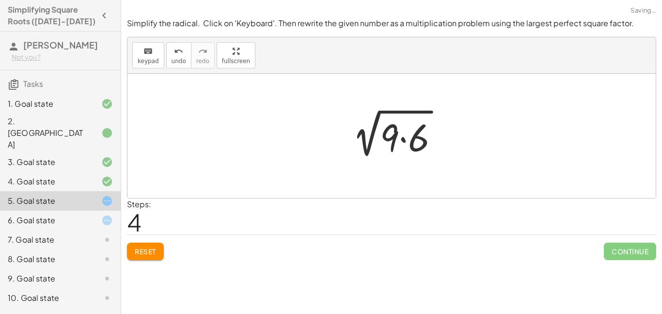
click at [485, 218] on div "Steps: 4" at bounding box center [391, 216] width 529 height 36
drag, startPoint x: 398, startPoint y: 129, endPoint x: 350, endPoint y: 135, distance: 48.4
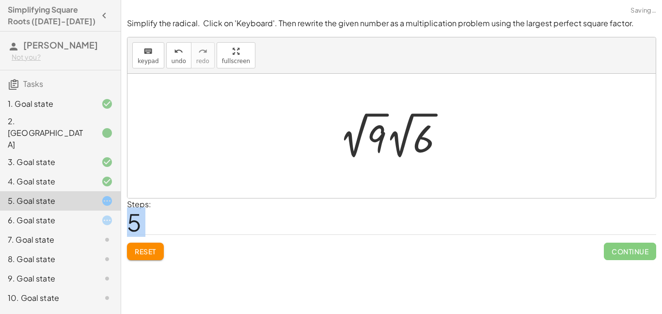
click at [380, 127] on div at bounding box center [395, 135] width 122 height 53
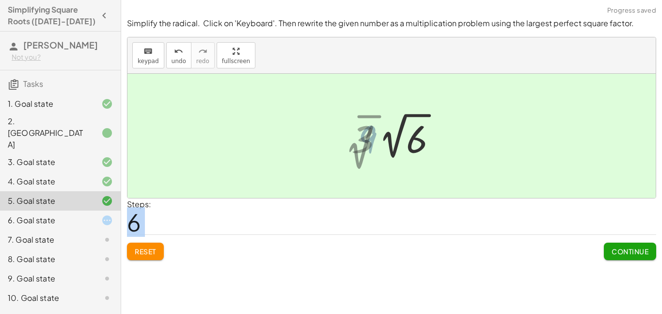
click at [380, 127] on div at bounding box center [395, 135] width 98 height 53
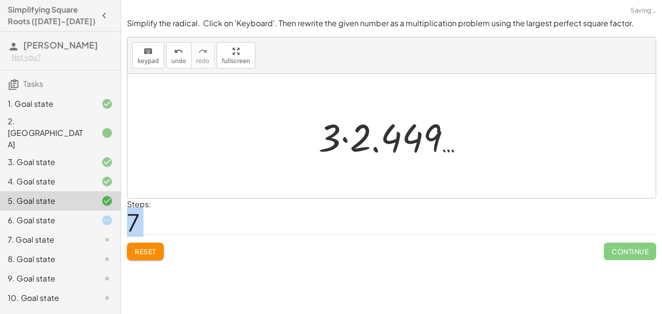
click at [352, 136] on div at bounding box center [395, 136] width 163 height 50
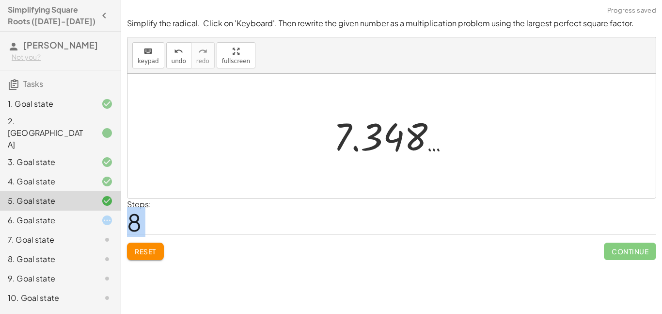
click at [156, 245] on button "Reset" at bounding box center [145, 250] width 37 height 17
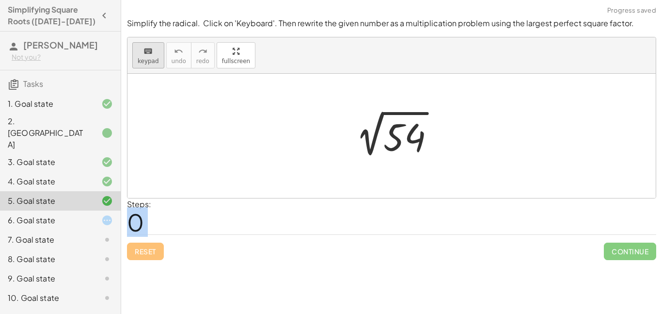
click at [158, 54] on button "keyboard keypad" at bounding box center [148, 55] width 32 height 26
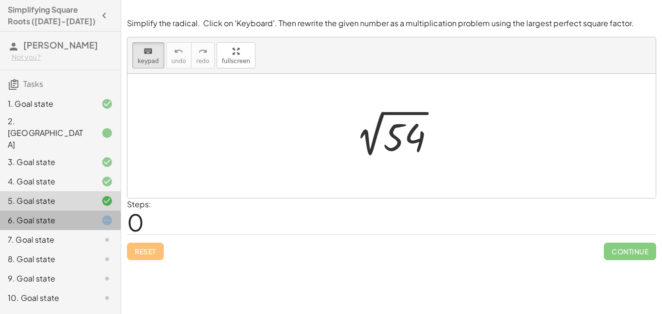
click at [100, 214] on div at bounding box center [99, 220] width 27 height 12
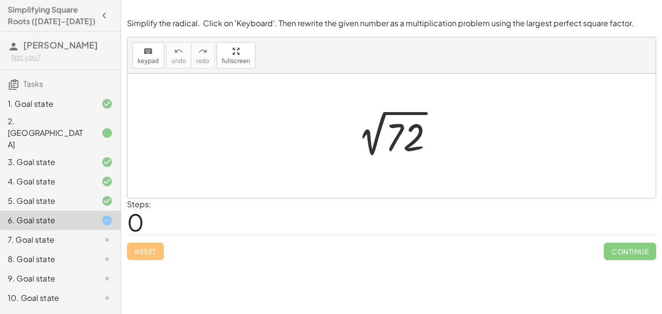
click at [402, 122] on div at bounding box center [396, 135] width 102 height 49
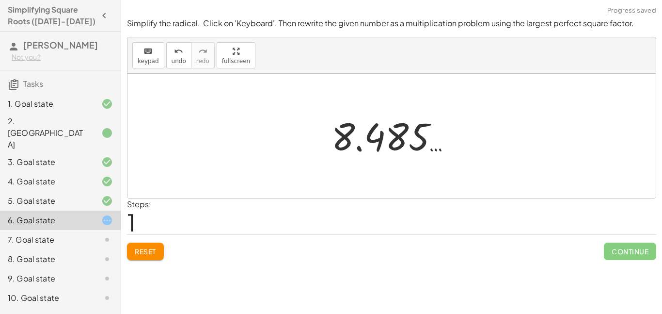
click at [142, 248] on span "Reset" at bounding box center [145, 251] width 21 height 9
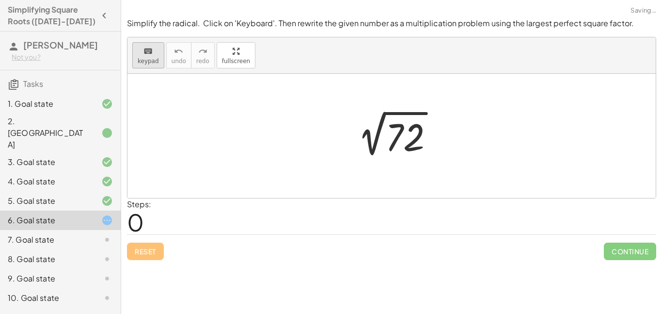
click at [150, 60] on span "keypad" at bounding box center [148, 61] width 21 height 7
click at [417, 125] on div at bounding box center [404, 137] width 39 height 43
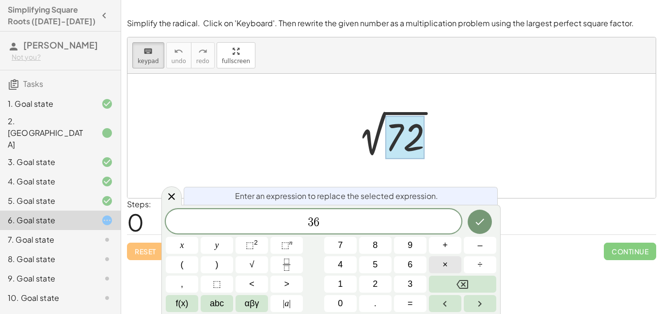
click at [443, 267] on span "×" at bounding box center [444, 264] width 5 height 13
click at [373, 279] on span "2" at bounding box center [375, 283] width 5 height 13
click at [477, 209] on button "Done" at bounding box center [480, 221] width 24 height 24
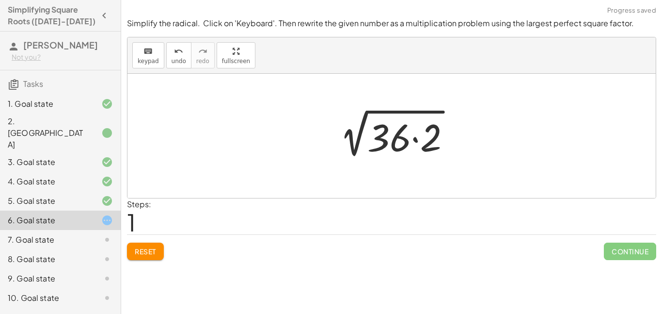
click at [393, 143] on div at bounding box center [395, 136] width 137 height 50
click at [350, 129] on div at bounding box center [395, 136] width 137 height 50
click at [150, 254] on span "Reset" at bounding box center [145, 251] width 21 height 9
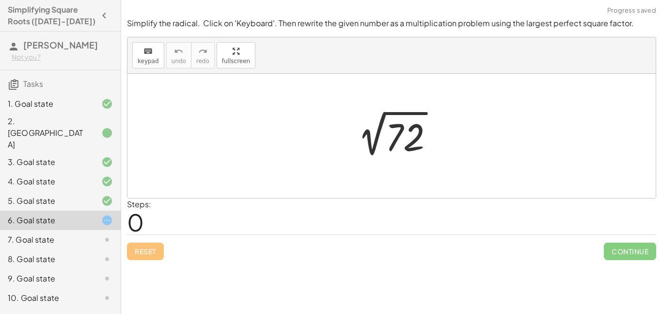
click at [399, 125] on div at bounding box center [396, 135] width 102 height 49
